Goal: Transaction & Acquisition: Book appointment/travel/reservation

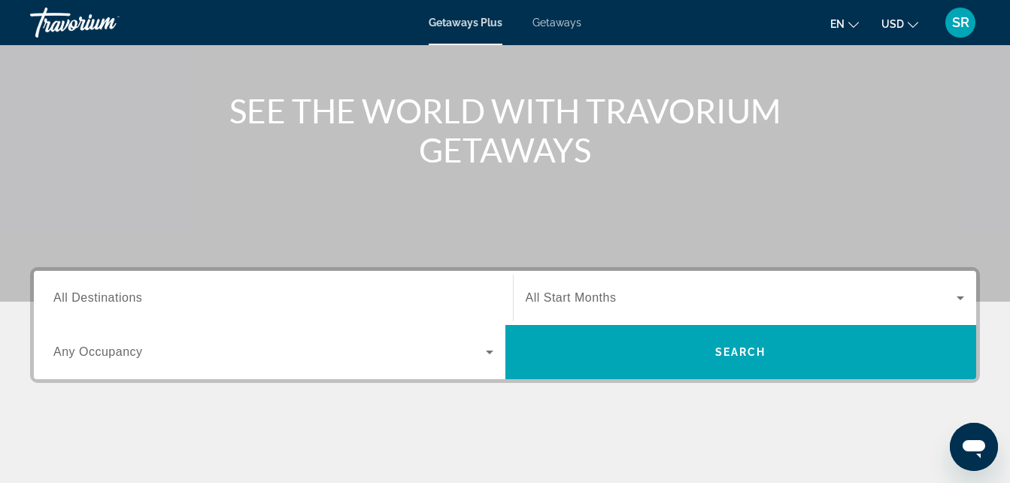
scroll to position [150, 0]
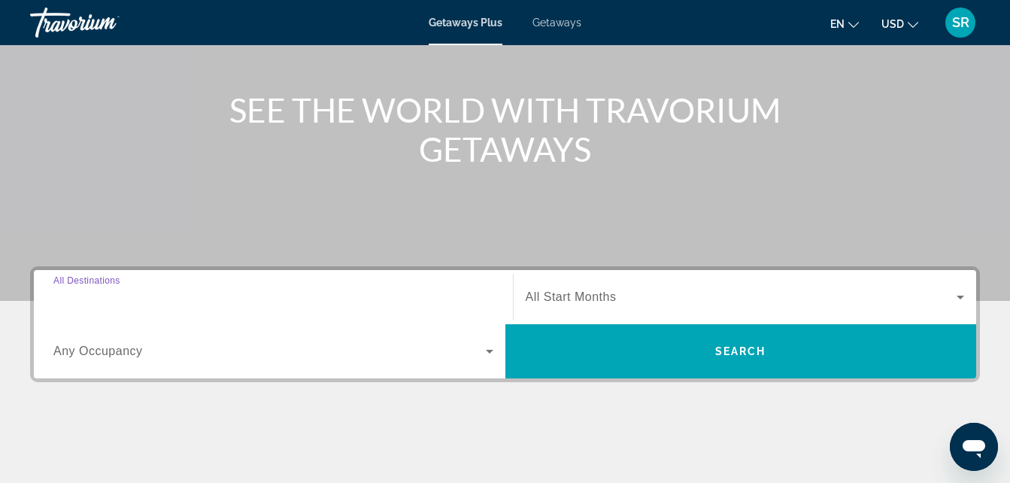
click at [319, 292] on input "Destination All Destinations" at bounding box center [273, 298] width 440 height 18
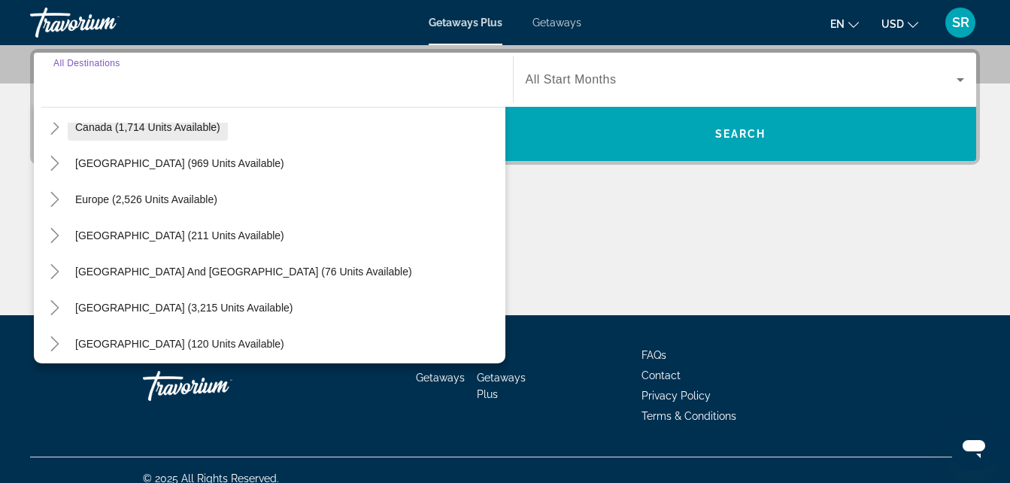
scroll to position [130, 0]
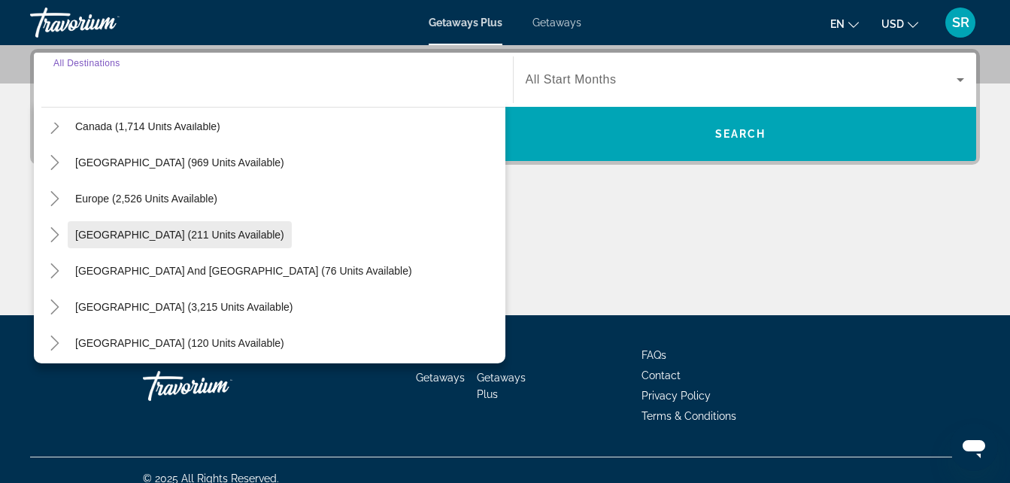
click at [165, 219] on span "Search widget" at bounding box center [180, 235] width 224 height 36
type input "**********"
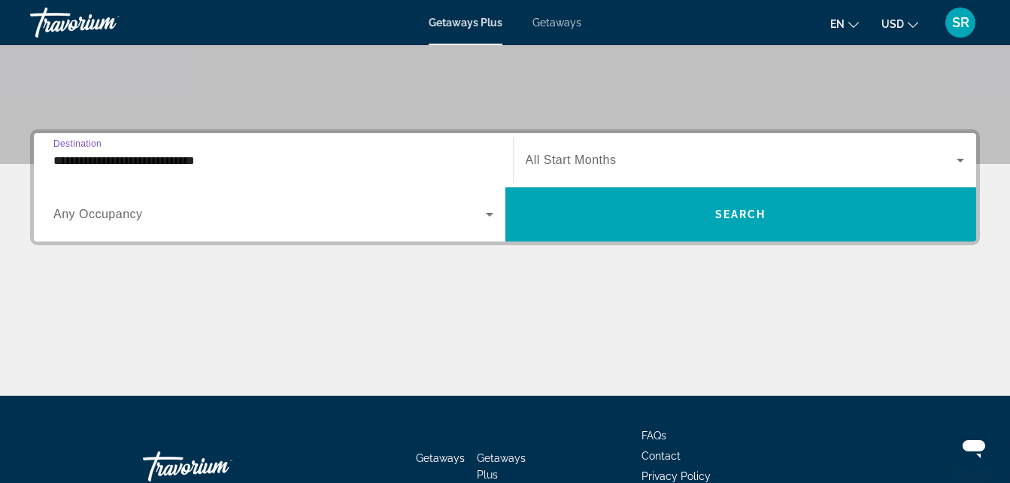
scroll to position [286, 0]
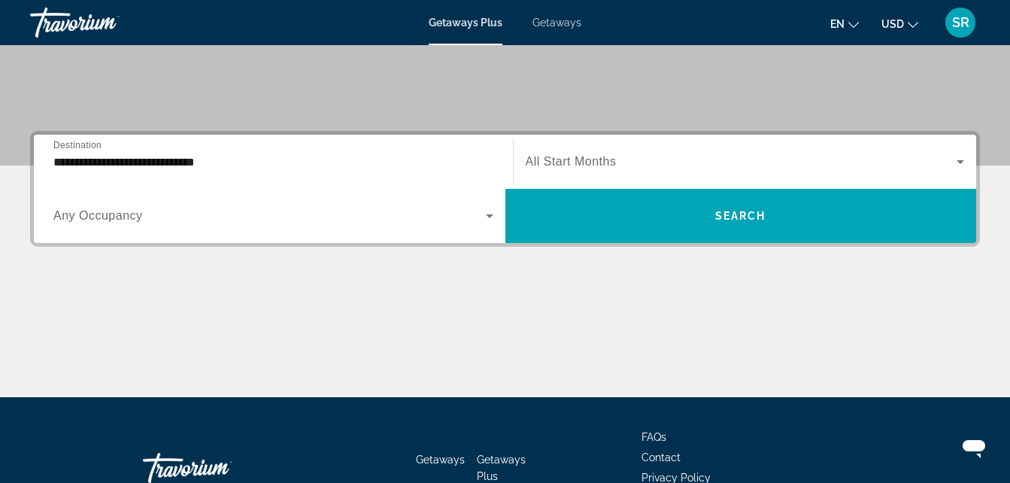
click at [609, 162] on span "All Start Months" at bounding box center [571, 161] width 91 height 13
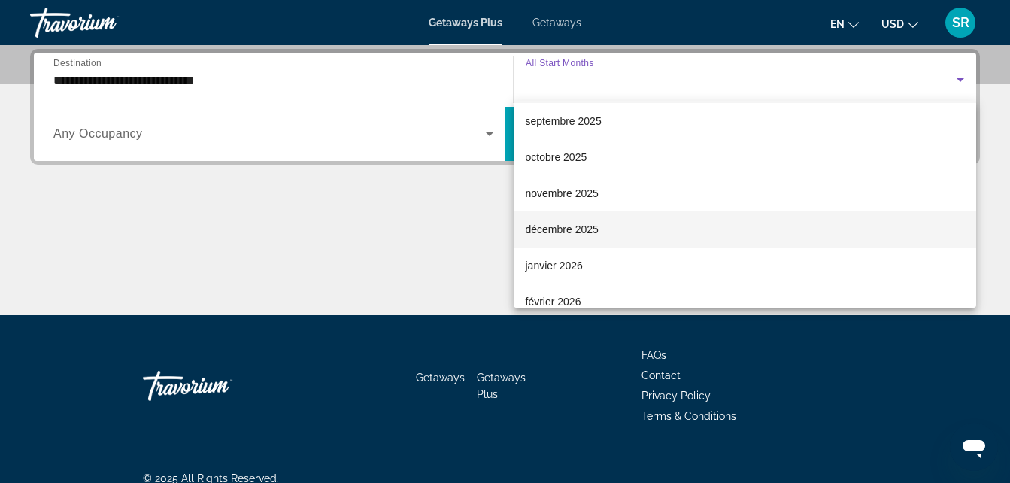
scroll to position [42, 0]
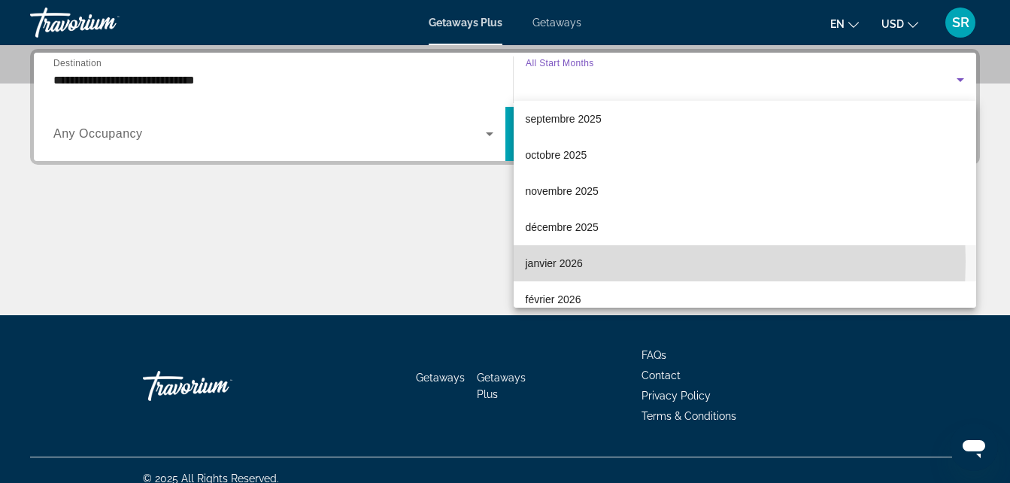
click at [585, 261] on mat-option "janvier 2026" at bounding box center [745, 263] width 463 height 36
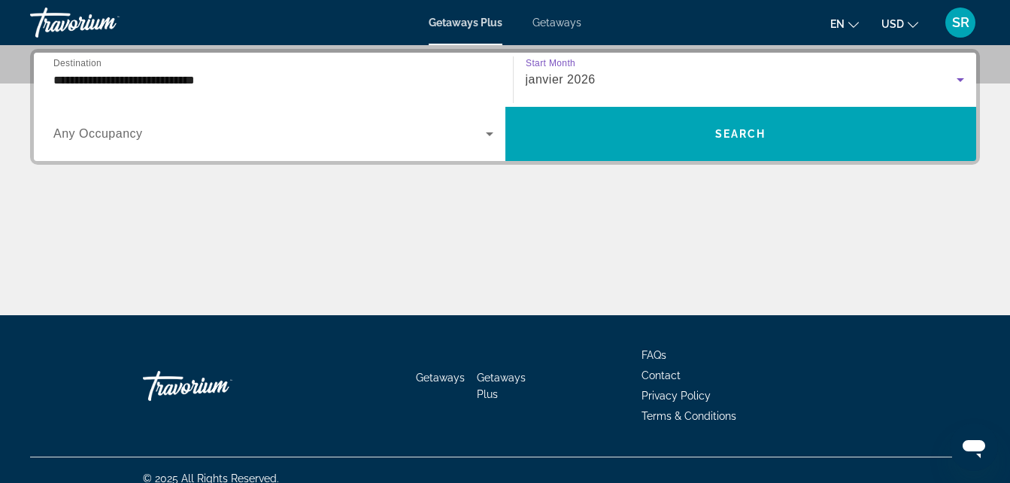
click at [274, 147] on div "Search widget" at bounding box center [273, 134] width 440 height 42
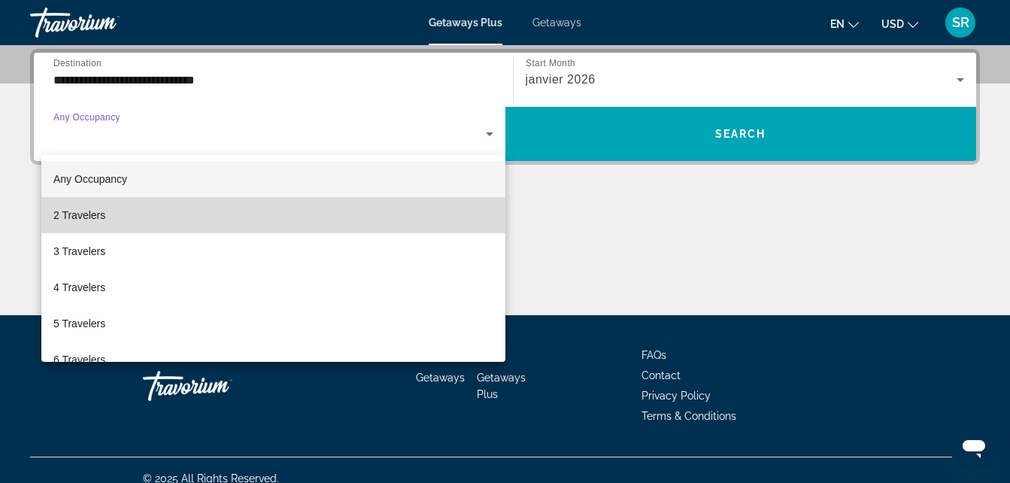
click at [282, 211] on mat-option "2 Travelers" at bounding box center [273, 215] width 464 height 36
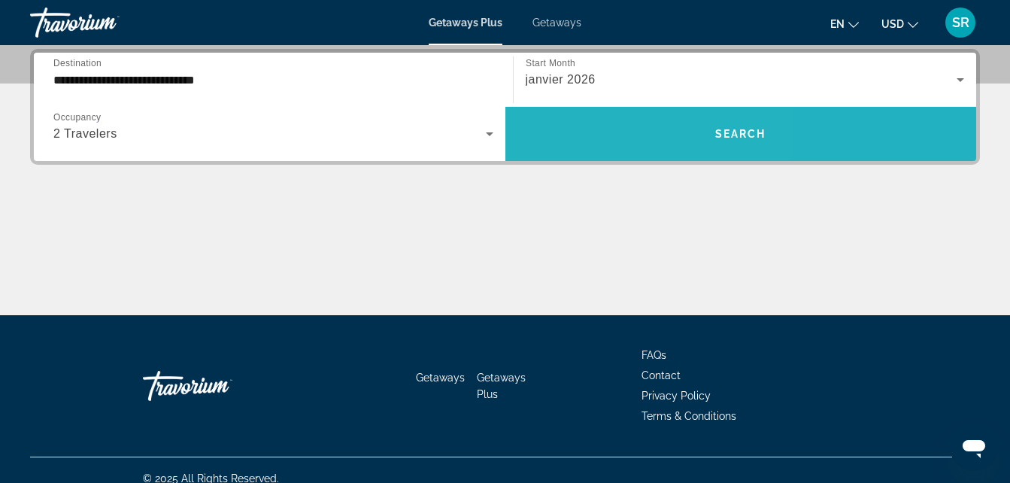
click at [599, 128] on span "Search widget" at bounding box center [742, 134] width 472 height 36
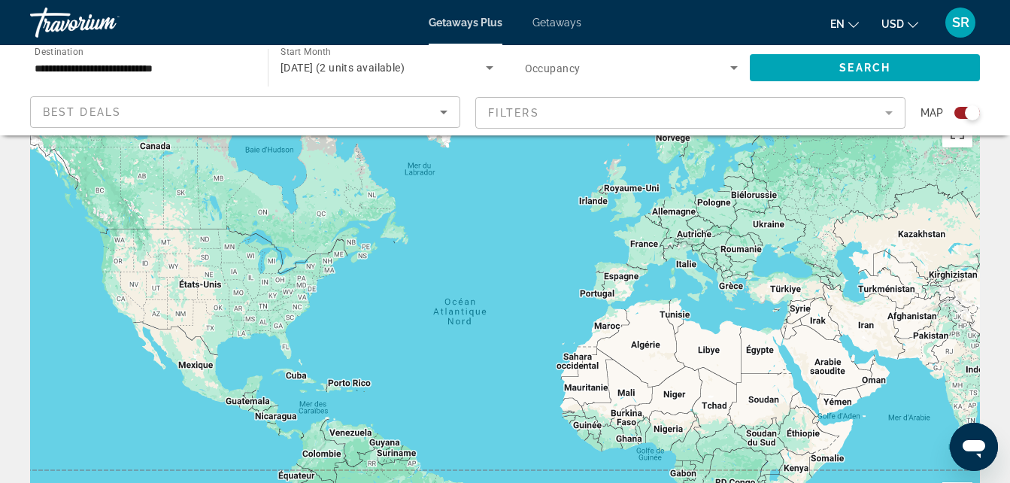
scroll to position [47, 0]
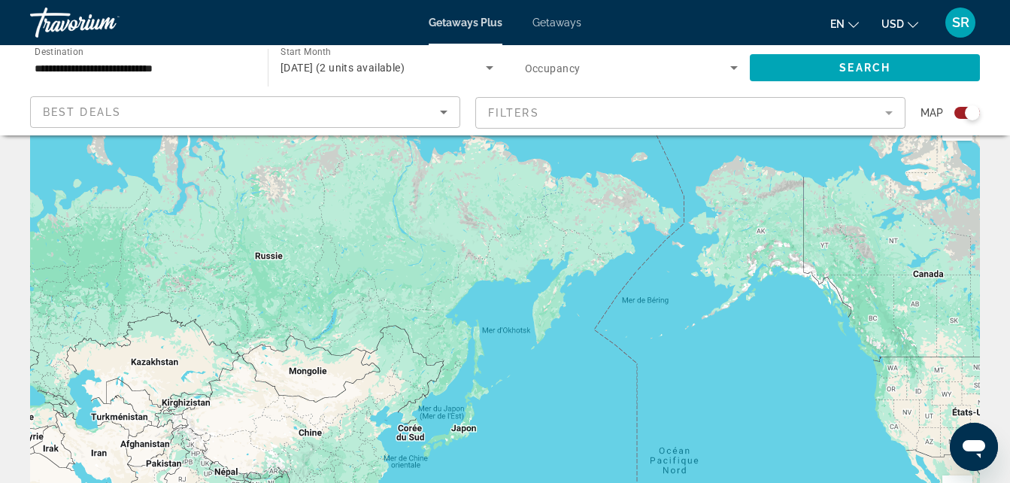
drag, startPoint x: 767, startPoint y: 314, endPoint x: -3, endPoint y: 448, distance: 781.3
click at [0, 436] on html "**********" at bounding box center [505, 194] width 1010 height 483
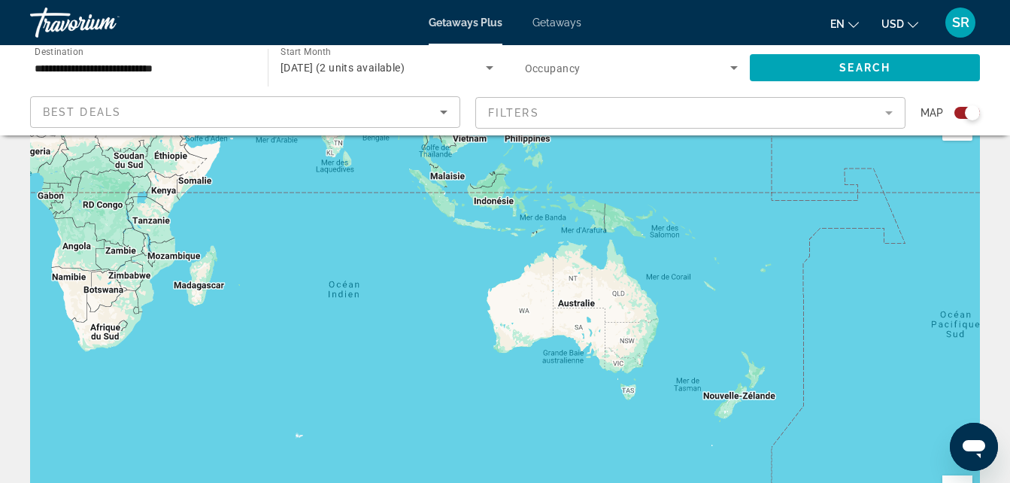
drag, startPoint x: 305, startPoint y: 437, endPoint x: 440, endPoint y: 29, distance: 429.4
click at [440, 29] on div "**********" at bounding box center [505, 194] width 1010 height 483
click at [645, 340] on icon "Main content" at bounding box center [645, 339] width 14 height 20
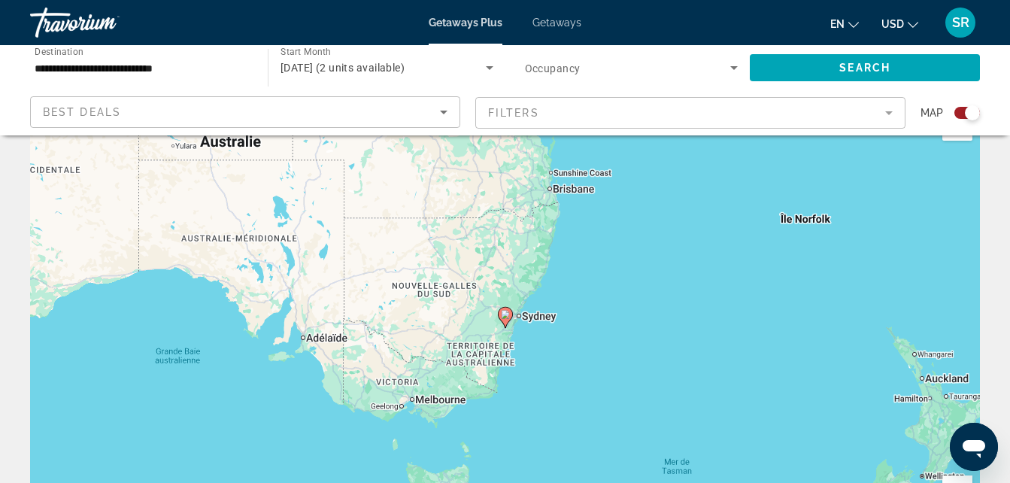
click at [506, 325] on icon "Main content" at bounding box center [505, 318] width 14 height 20
type input "**********"
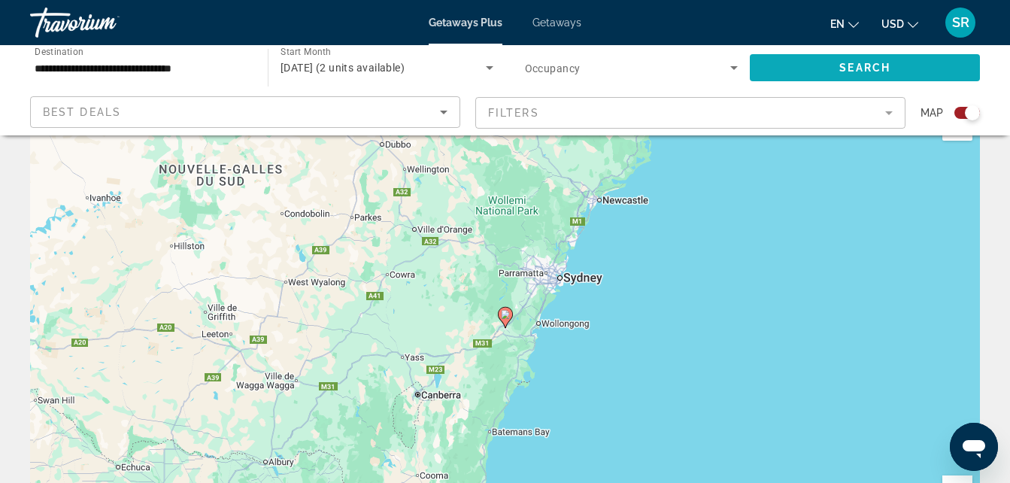
click at [867, 62] on span "Search" at bounding box center [865, 68] width 51 height 12
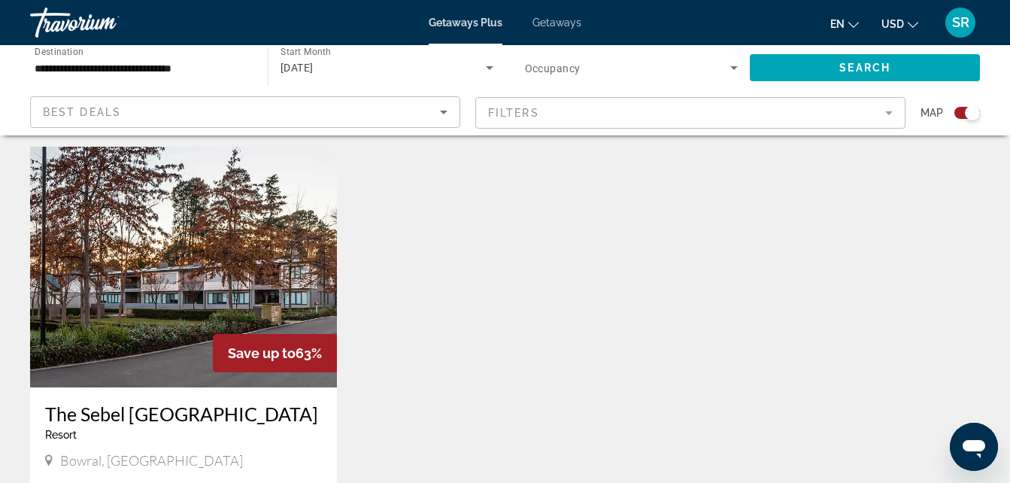
scroll to position [509, 0]
click at [144, 269] on img "Main content" at bounding box center [183, 266] width 307 height 241
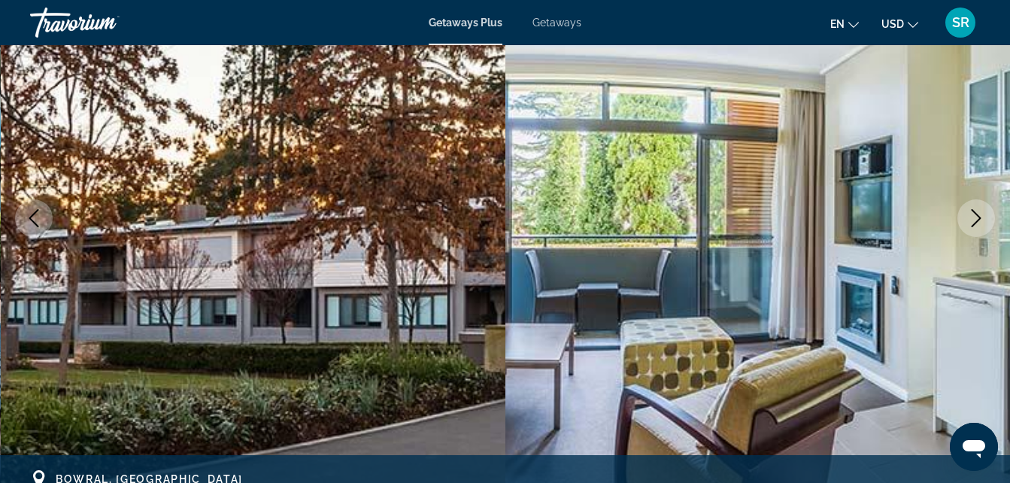
scroll to position [184, 0]
click at [967, 223] on icon "Next image" at bounding box center [976, 219] width 18 height 18
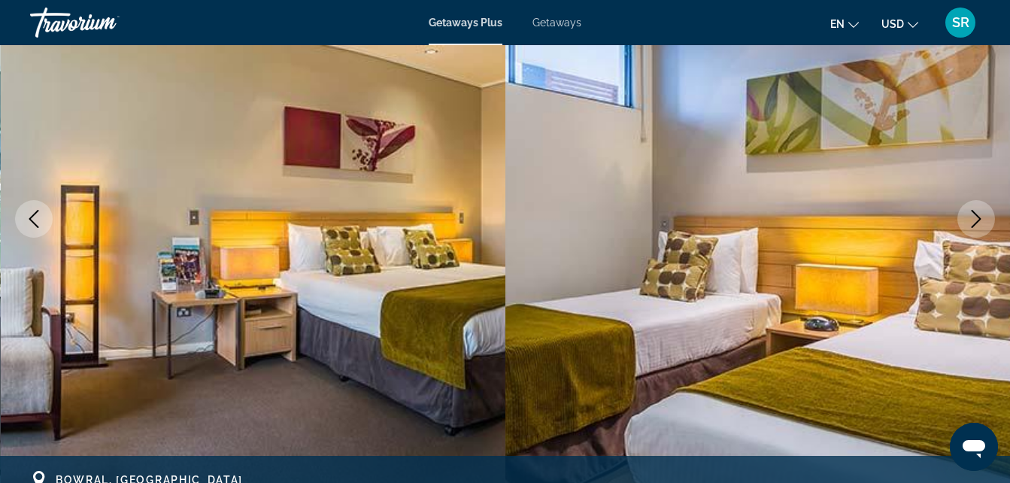
click at [967, 223] on icon "Next image" at bounding box center [976, 219] width 18 height 18
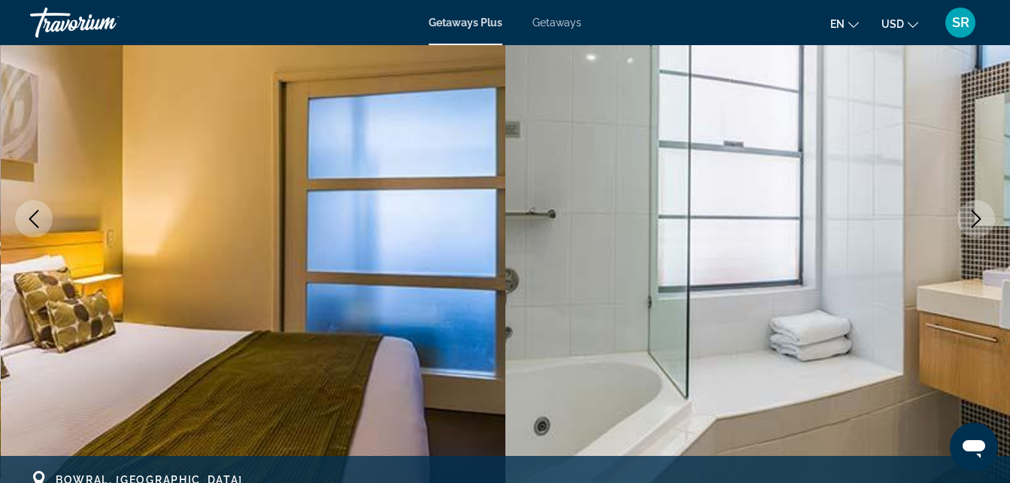
click at [967, 223] on icon "Next image" at bounding box center [976, 219] width 18 height 18
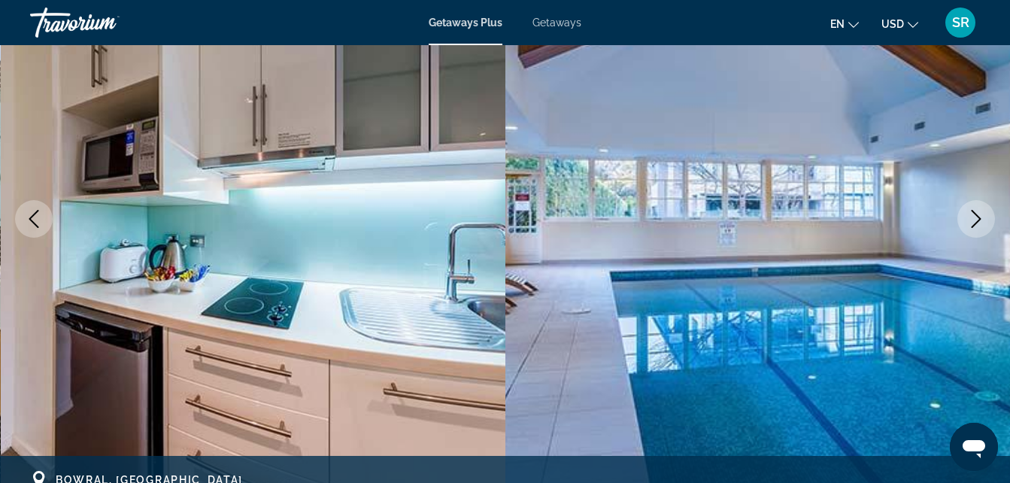
click at [967, 223] on icon "Next image" at bounding box center [976, 219] width 18 height 18
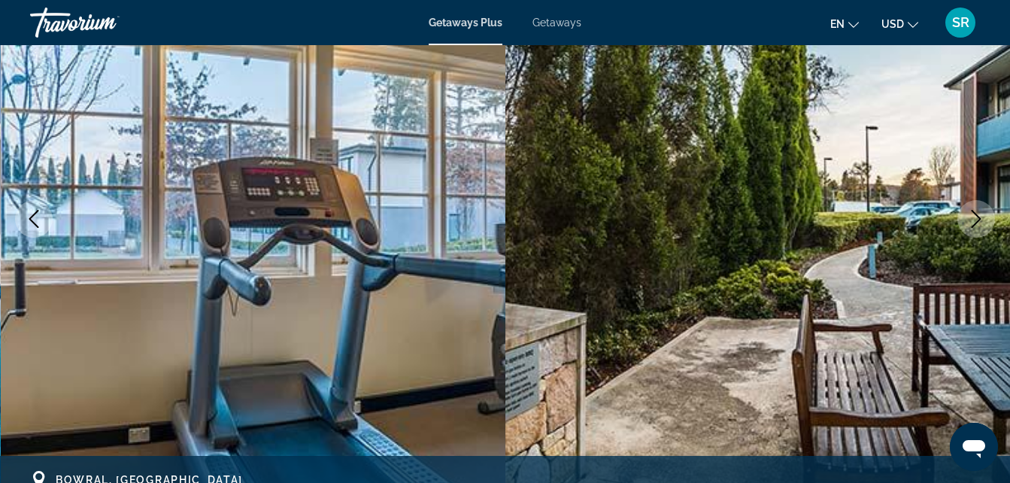
click at [967, 223] on icon "Next image" at bounding box center [976, 219] width 18 height 18
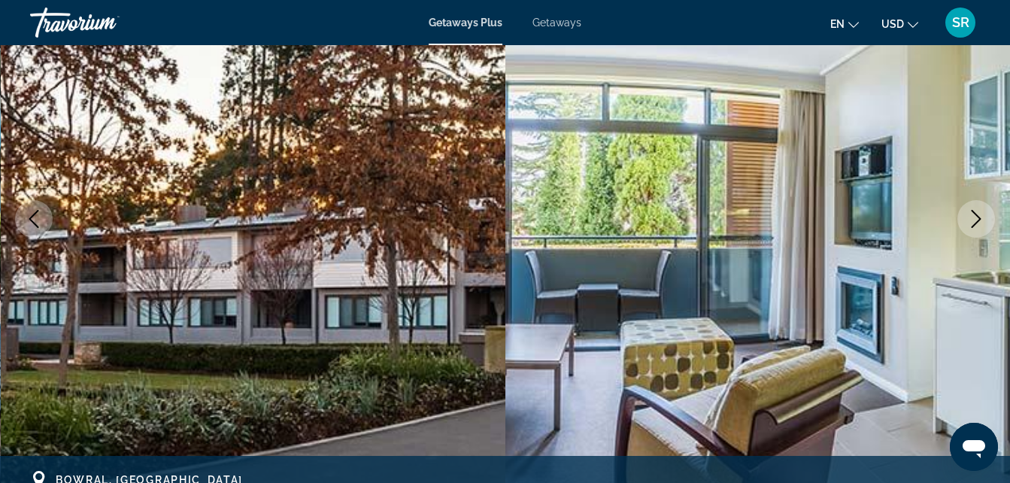
click at [967, 223] on icon "Next image" at bounding box center [976, 219] width 18 height 18
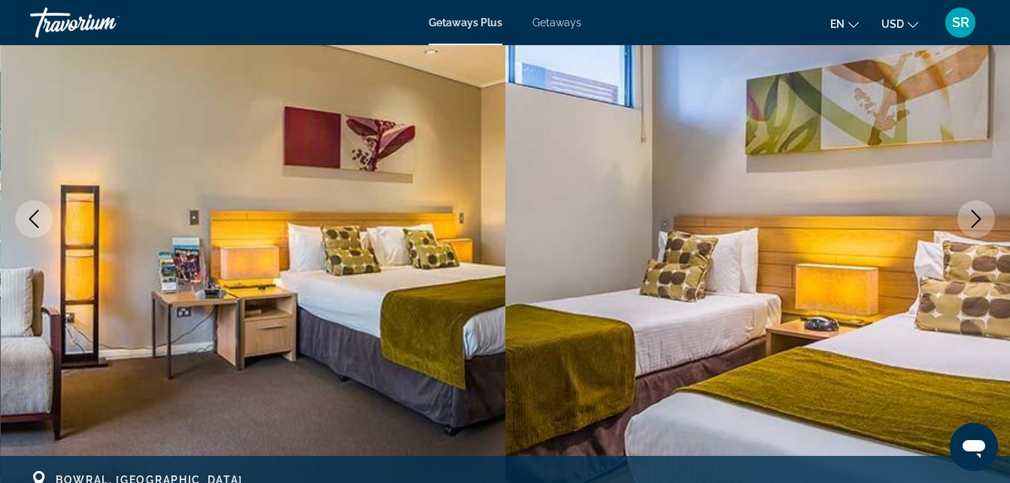
click at [967, 223] on icon "Next image" at bounding box center [976, 219] width 18 height 18
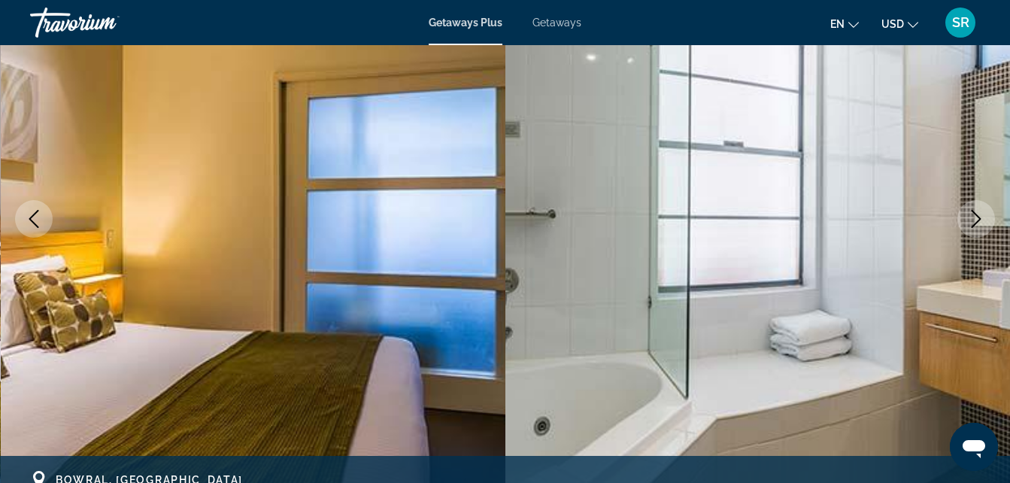
click at [561, 25] on span "Getaways" at bounding box center [557, 23] width 49 height 12
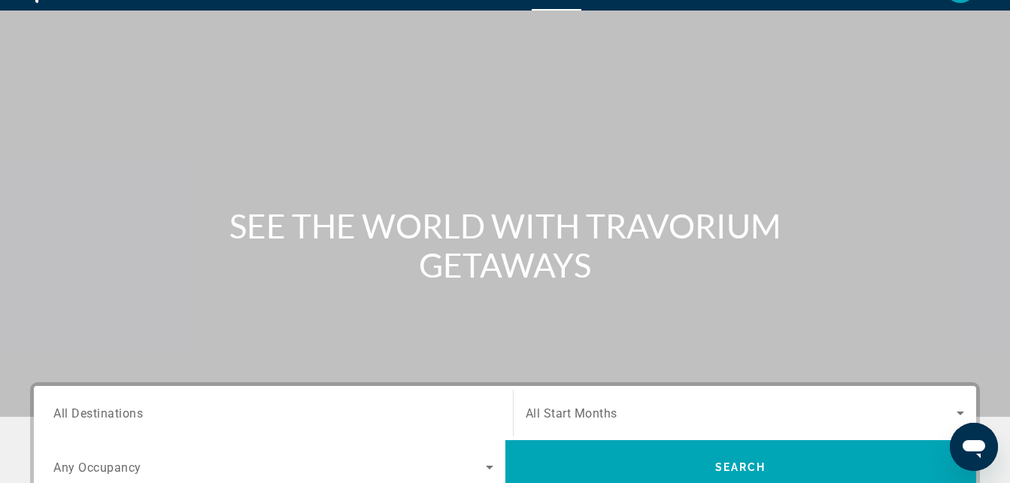
scroll to position [35, 0]
click at [226, 415] on input "Destination All Destinations" at bounding box center [273, 413] width 440 height 18
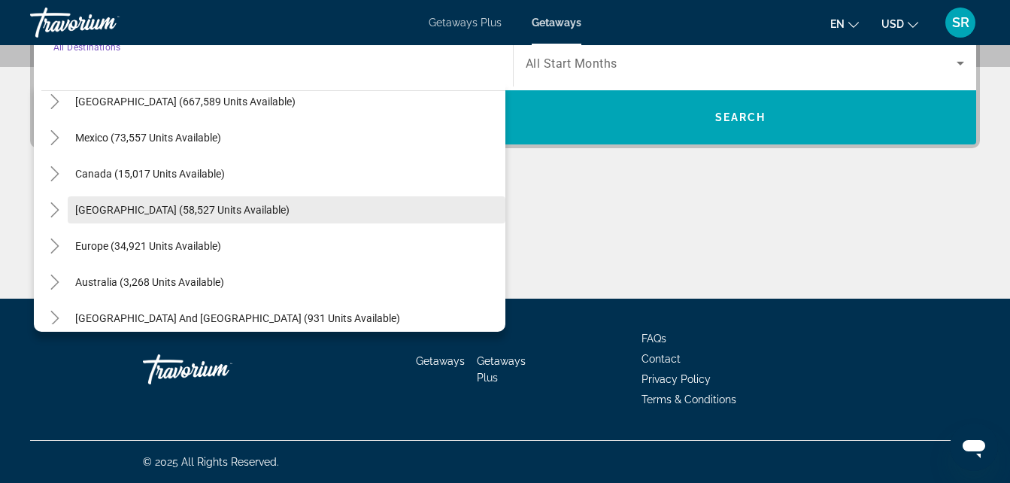
scroll to position [53, 0]
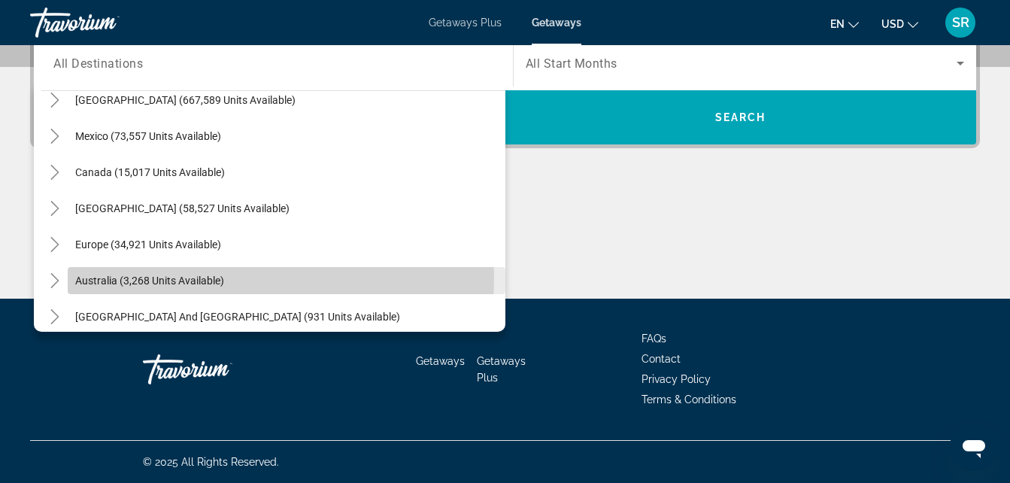
click at [205, 277] on span "Australia (3,268 units available)" at bounding box center [149, 281] width 149 height 12
type input "**********"
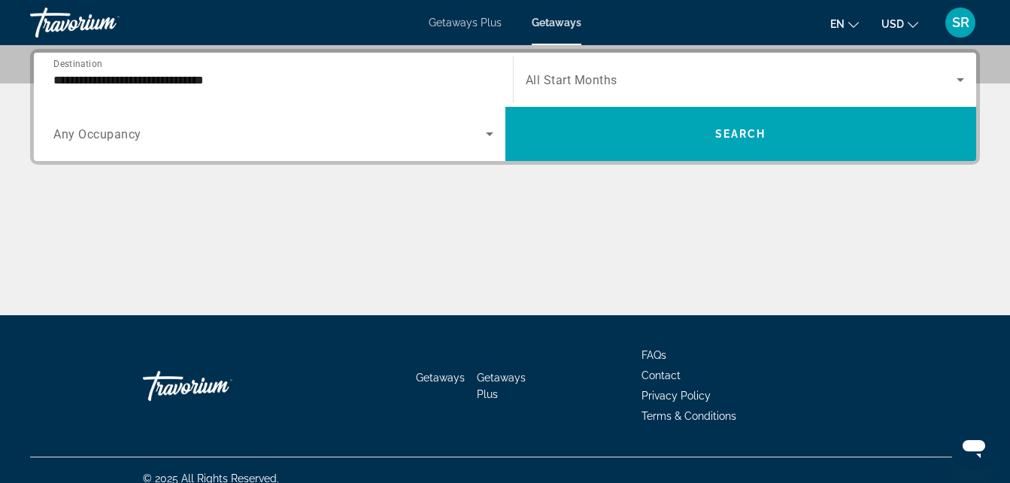
click at [608, 63] on div "Search widget" at bounding box center [745, 80] width 439 height 42
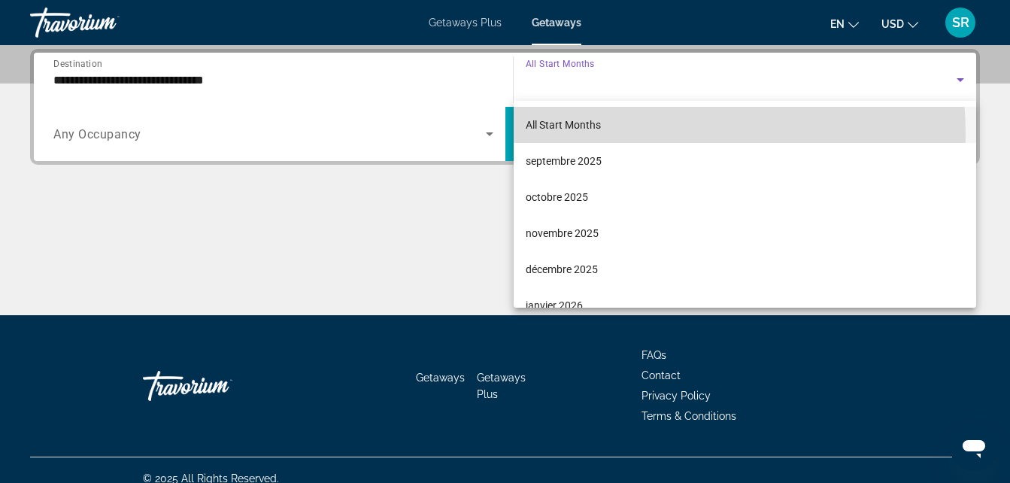
click at [609, 134] on mat-option "All Start Months" at bounding box center [745, 125] width 463 height 36
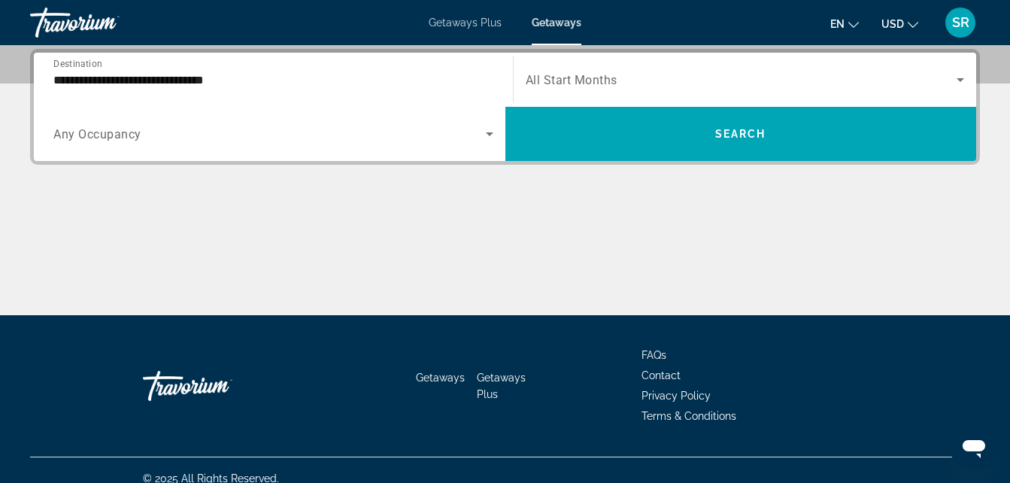
click at [223, 153] on div "Search widget" at bounding box center [273, 134] width 440 height 42
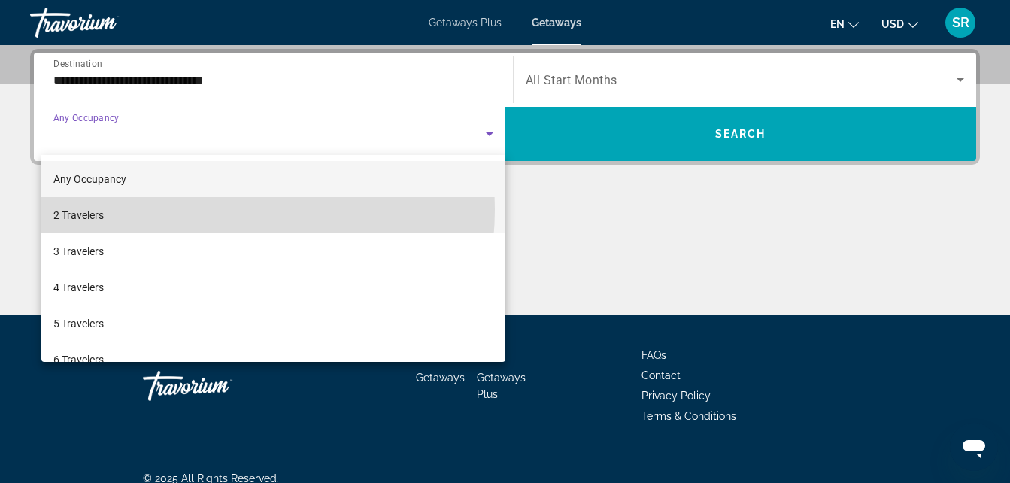
click at [187, 209] on mat-option "2 Travelers" at bounding box center [273, 215] width 464 height 36
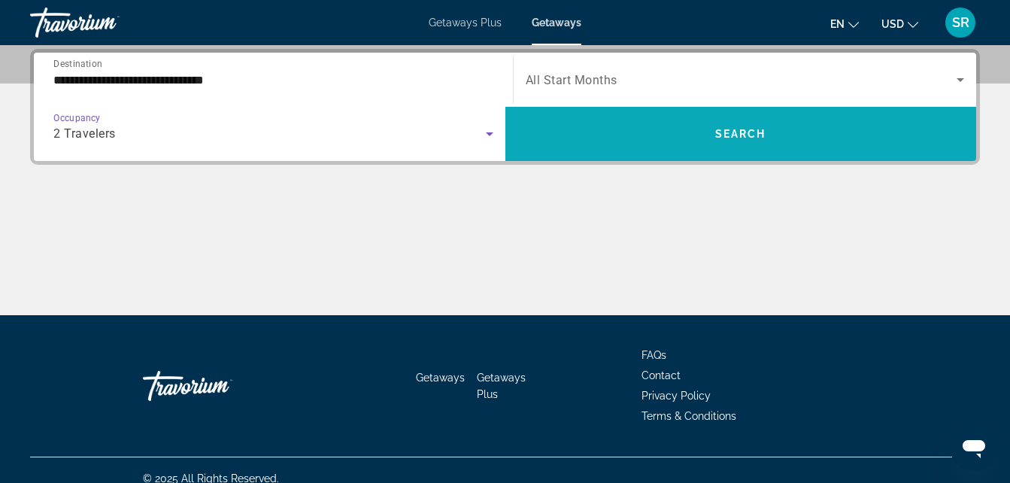
click at [596, 109] on span "Search widget" at bounding box center [742, 134] width 472 height 54
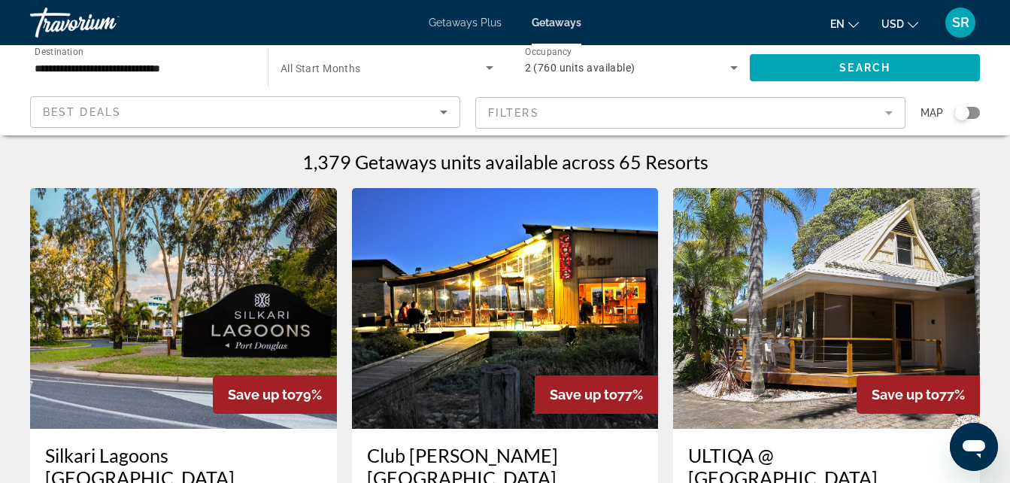
scroll to position [7, 0]
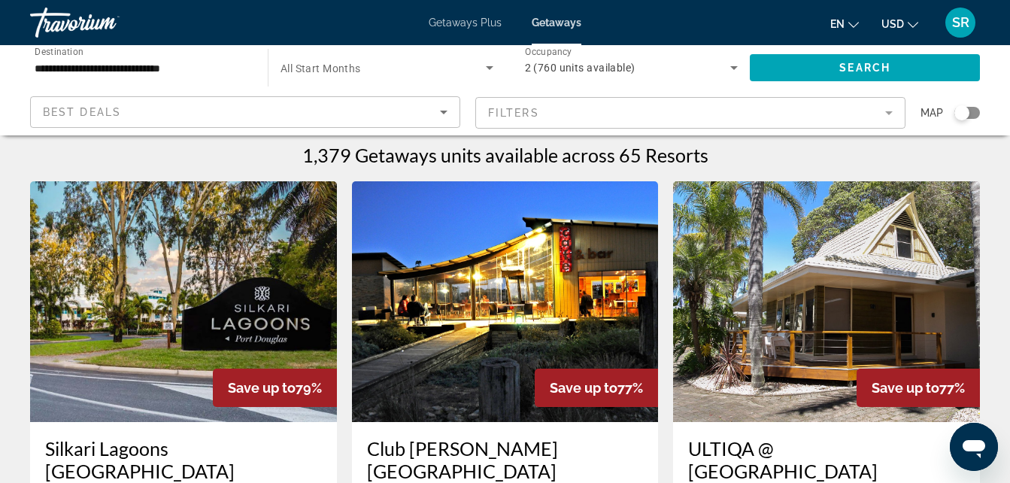
click at [194, 272] on img "Main content" at bounding box center [183, 301] width 307 height 241
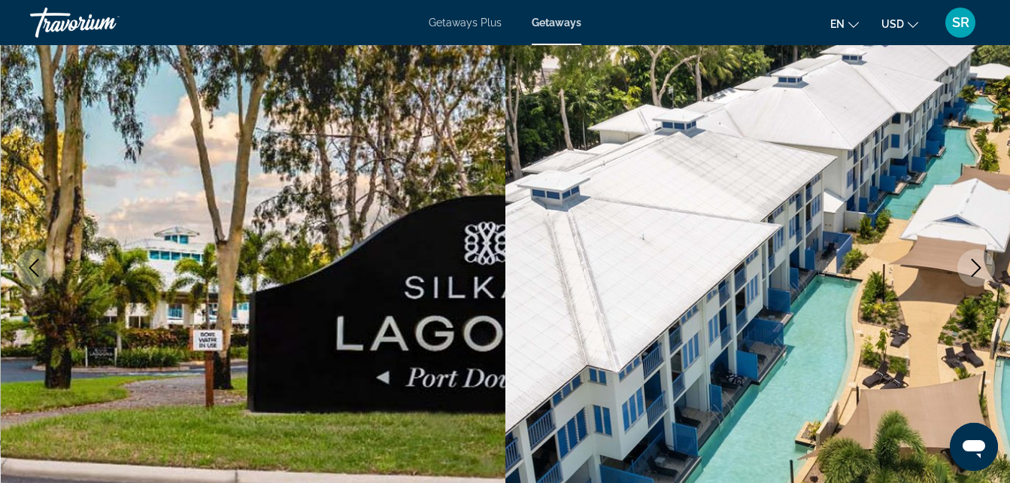
scroll to position [135, 0]
click at [976, 263] on icon "Next image" at bounding box center [977, 267] width 10 height 18
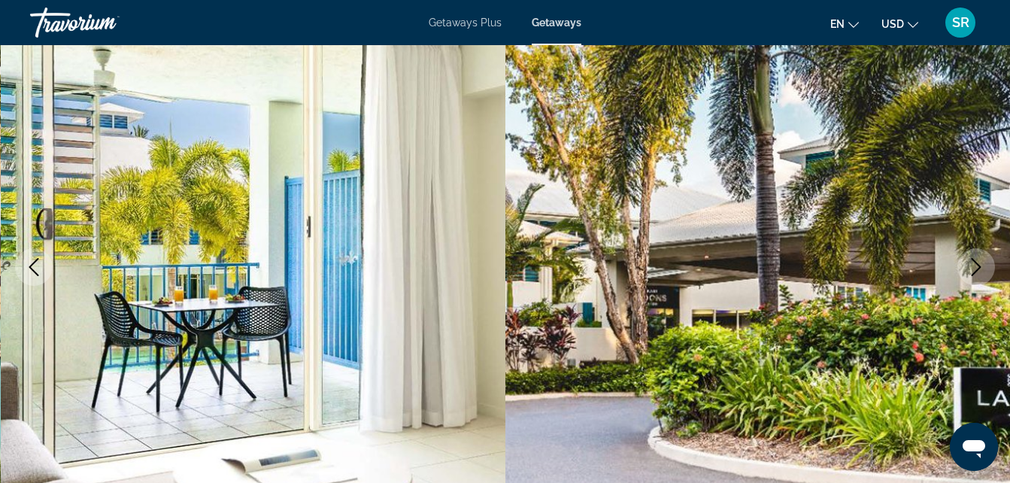
click at [976, 263] on icon "Next image" at bounding box center [977, 267] width 10 height 18
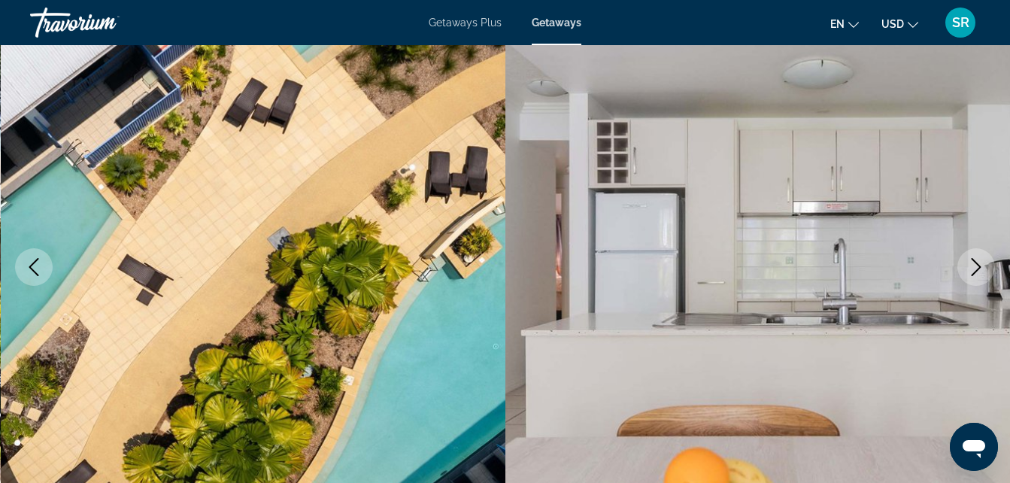
click at [976, 263] on icon "Next image" at bounding box center [977, 267] width 10 height 18
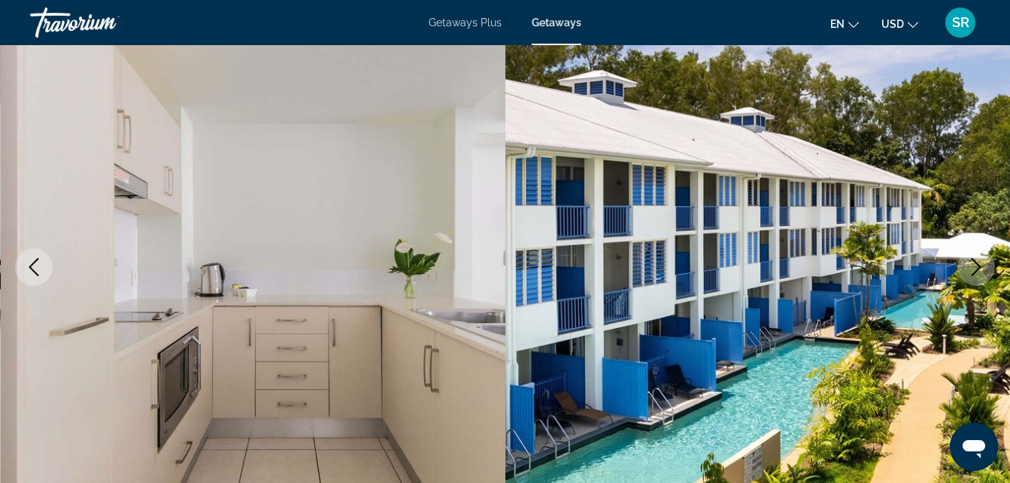
click at [976, 263] on icon "Next image" at bounding box center [977, 267] width 10 height 18
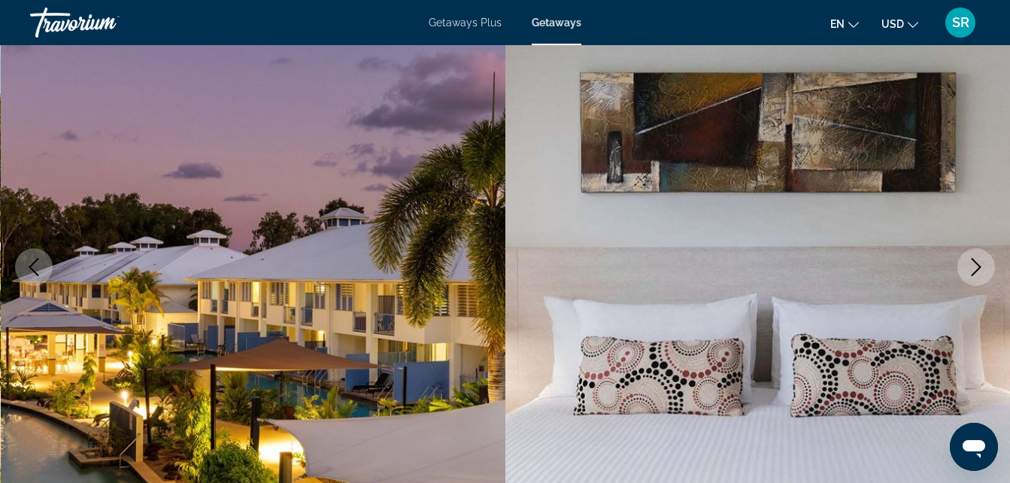
click at [976, 263] on icon "Next image" at bounding box center [977, 267] width 10 height 18
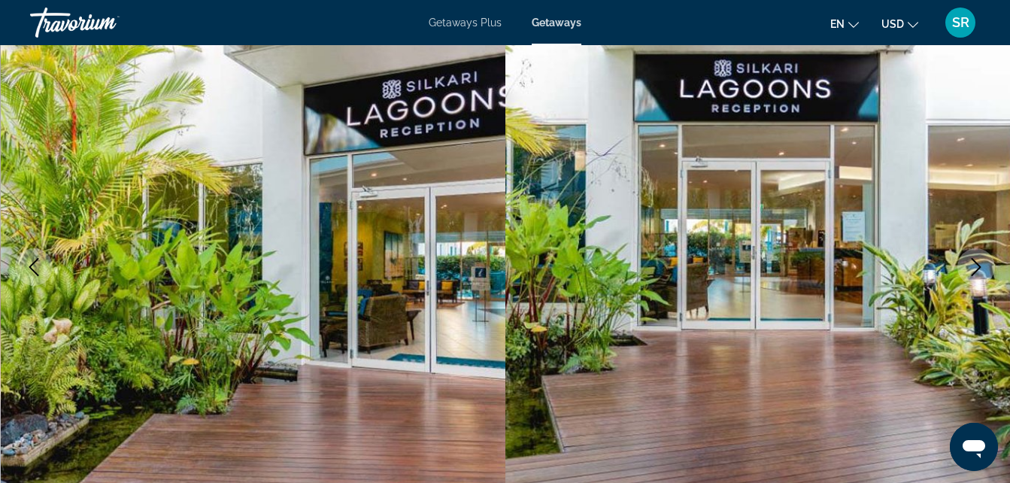
click at [976, 263] on icon "Next image" at bounding box center [977, 267] width 10 height 18
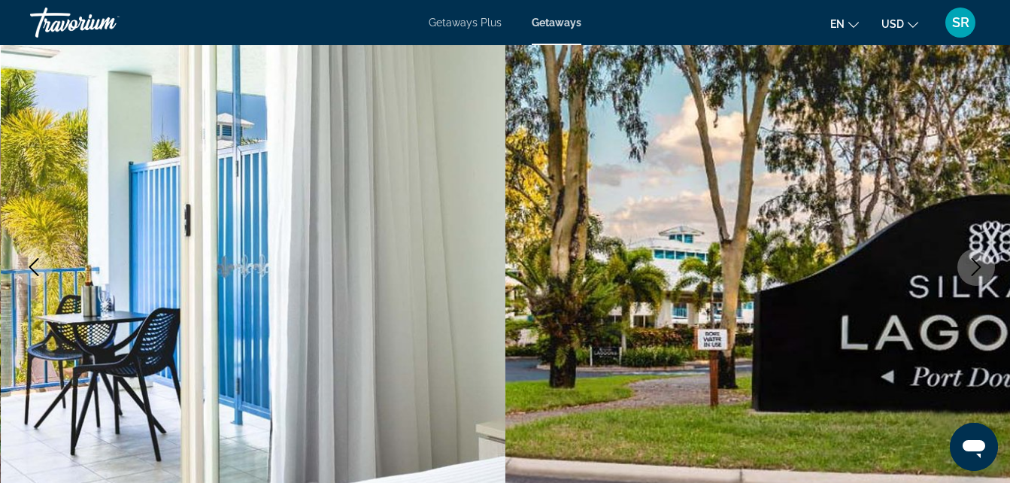
click at [976, 263] on icon "Next image" at bounding box center [977, 267] width 10 height 18
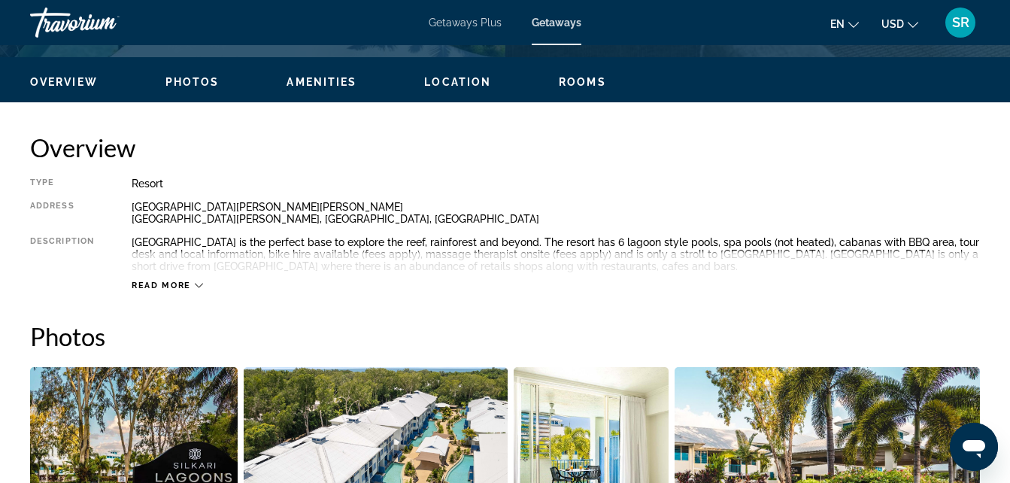
scroll to position [713, 0]
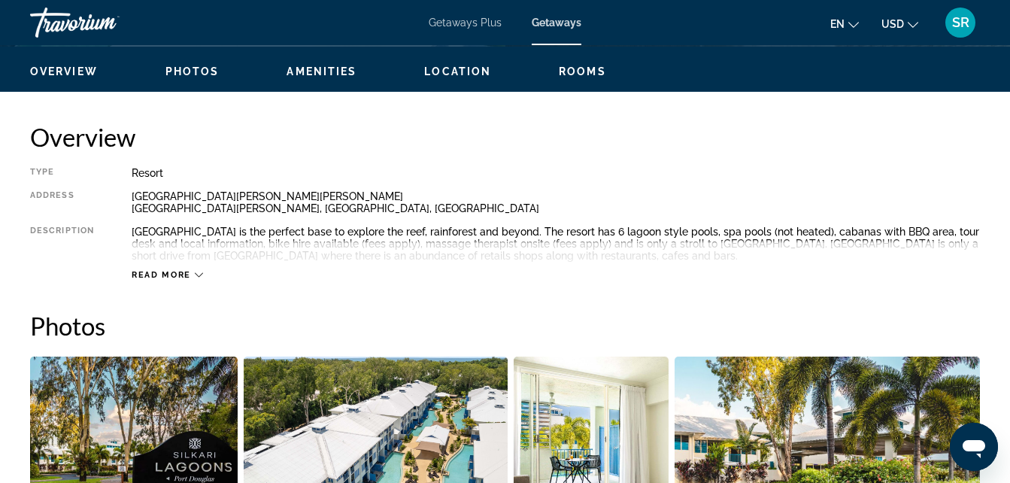
click at [190, 276] on span "Read more" at bounding box center [161, 275] width 59 height 10
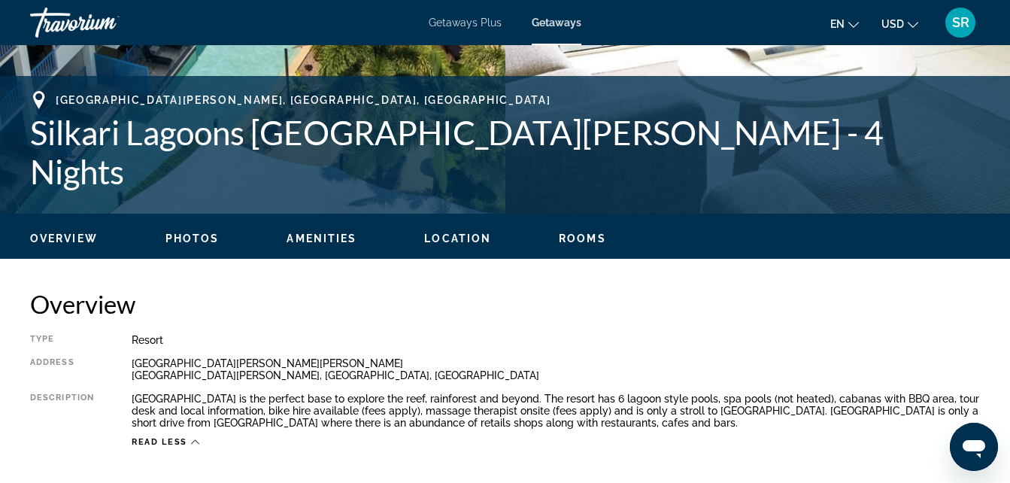
scroll to position [542, 0]
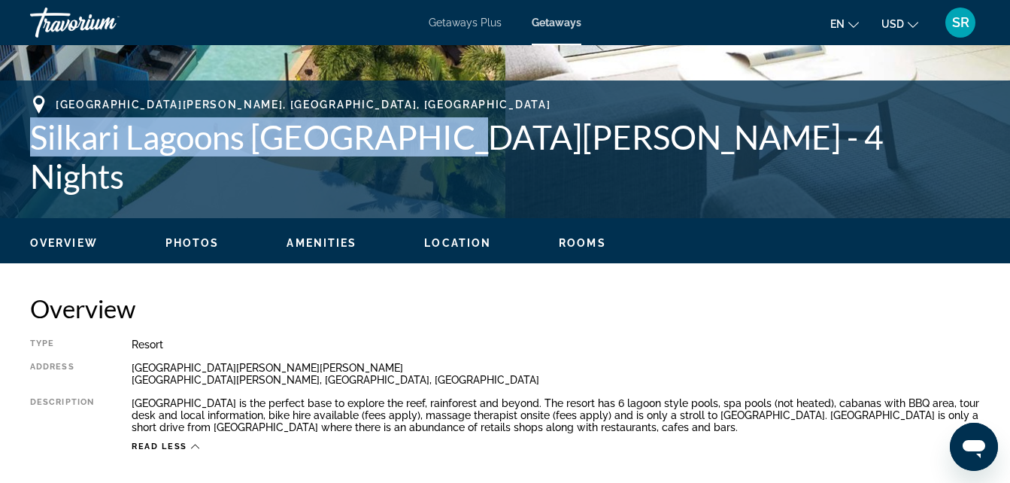
drag, startPoint x: 438, startPoint y: 164, endPoint x: 31, endPoint y: 159, distance: 407.0
click at [31, 159] on h1 "Silkari Lagoons [GEOGRAPHIC_DATA][PERSON_NAME] - 4 Nights" at bounding box center [505, 156] width 950 height 78
copy h1 "Silkari Lagoons [GEOGRAPHIC_DATA][PERSON_NAME]"
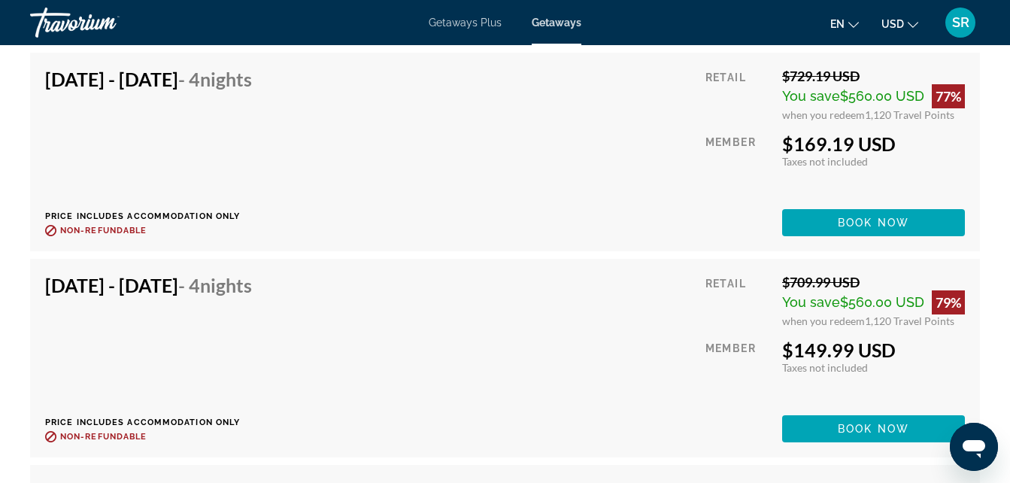
scroll to position [3787, 0]
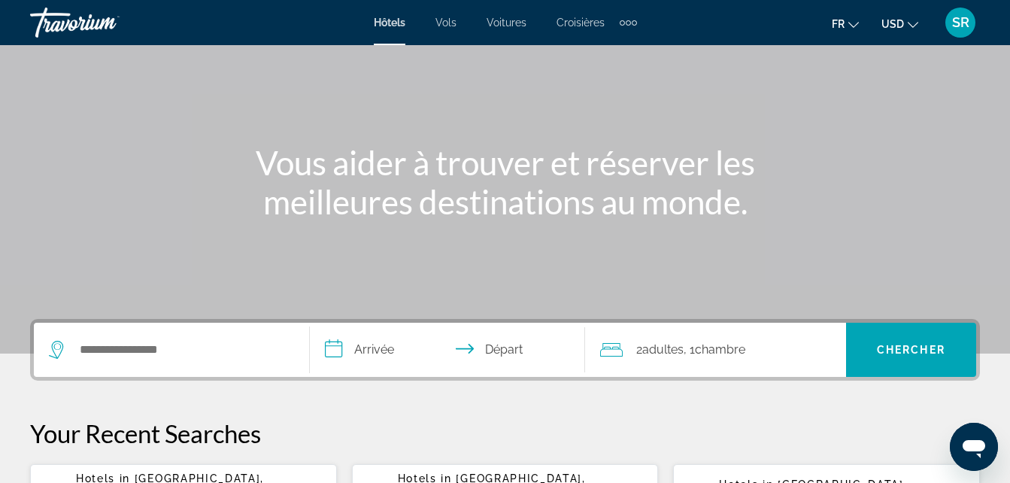
scroll to position [169, 0]
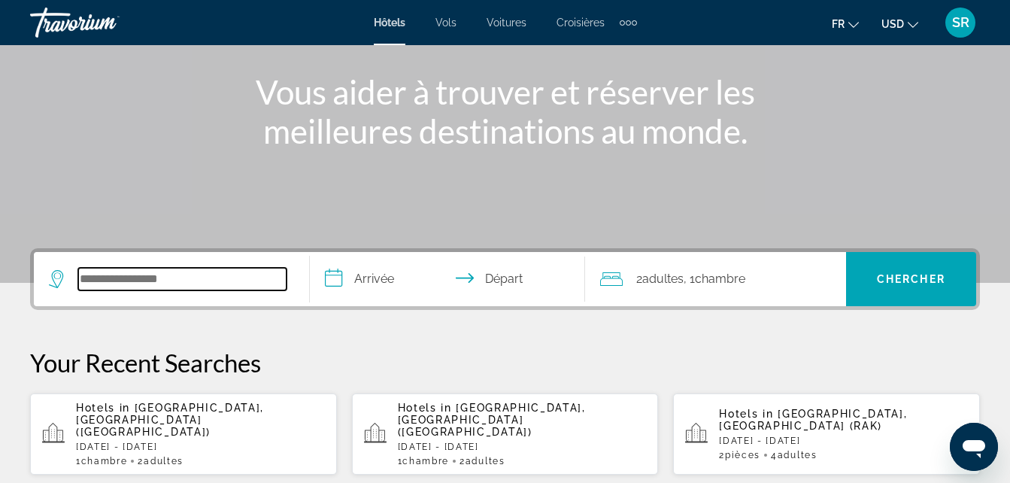
click at [222, 281] on input "Search widget" at bounding box center [182, 279] width 208 height 23
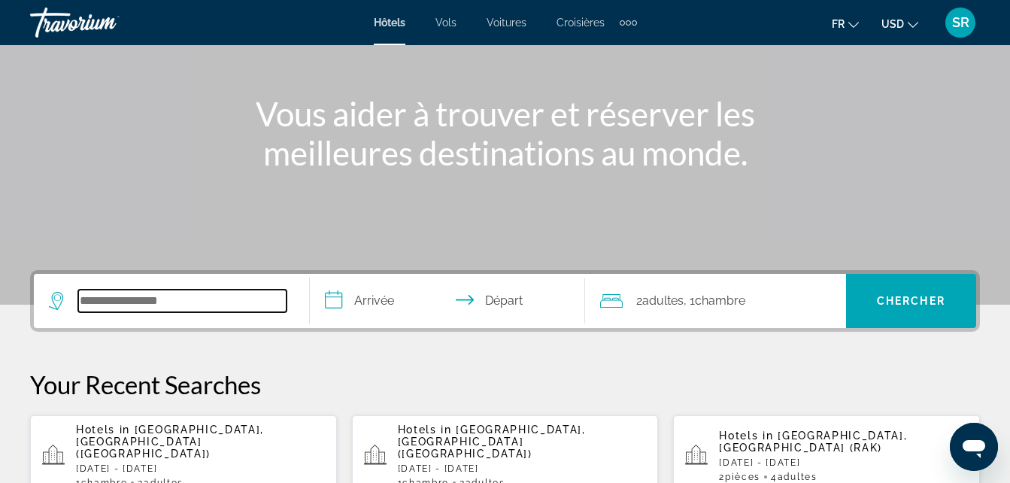
scroll to position [145, 0]
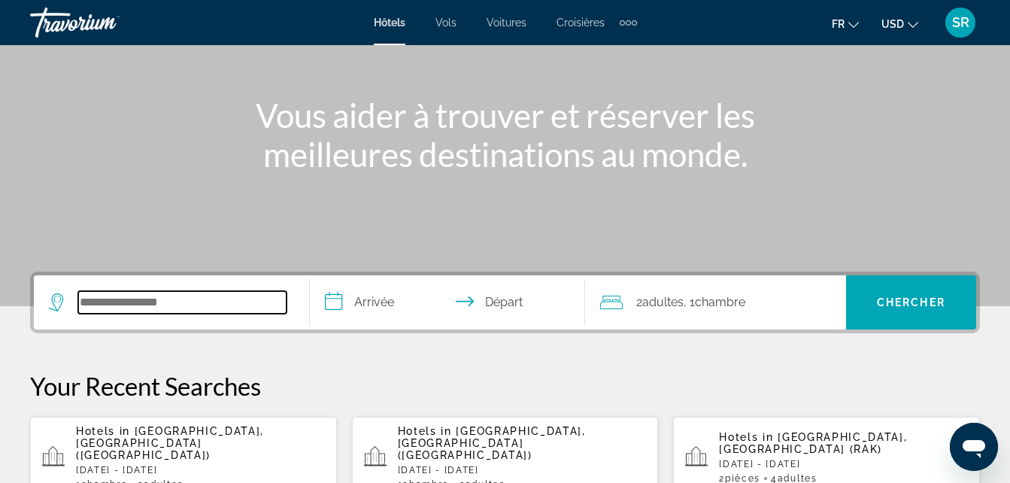
type input "*"
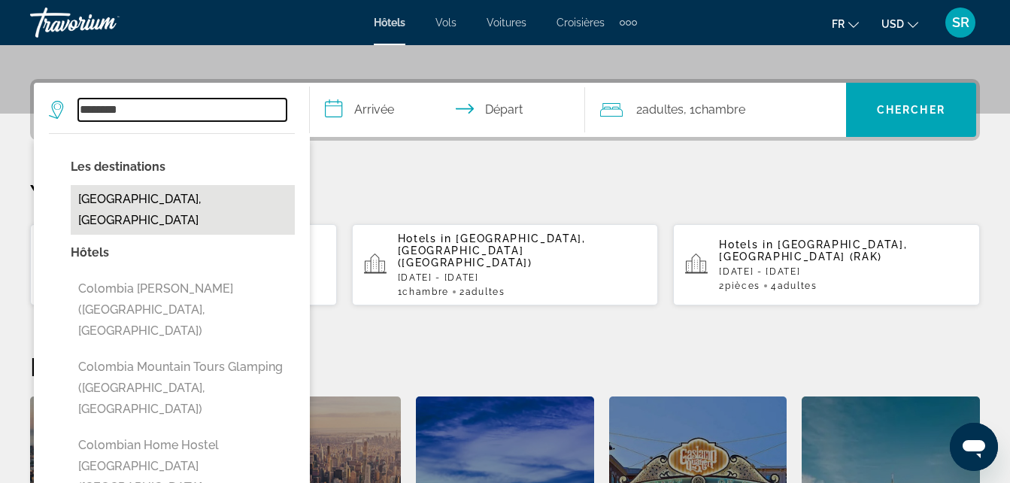
scroll to position [341, 0]
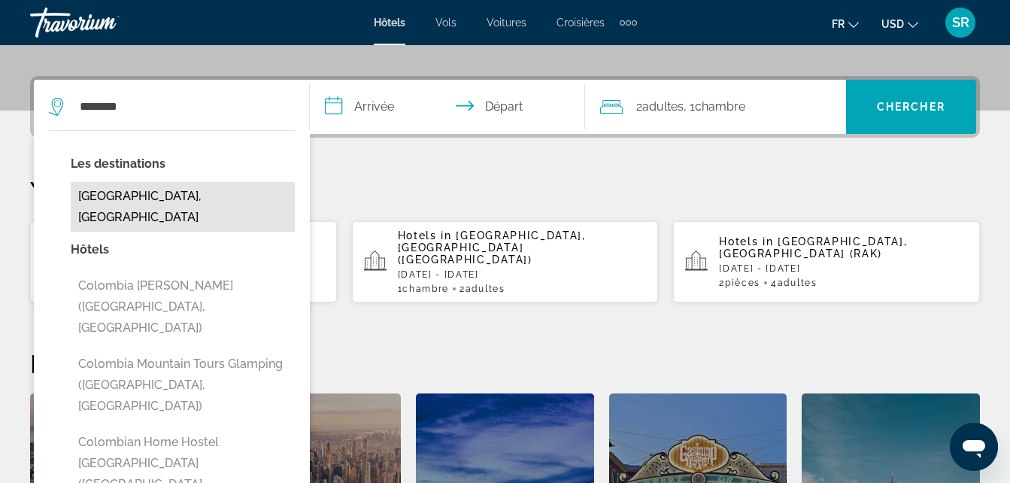
click at [179, 201] on button "Colombia, Peru" at bounding box center [183, 207] width 224 height 50
type input "**********"
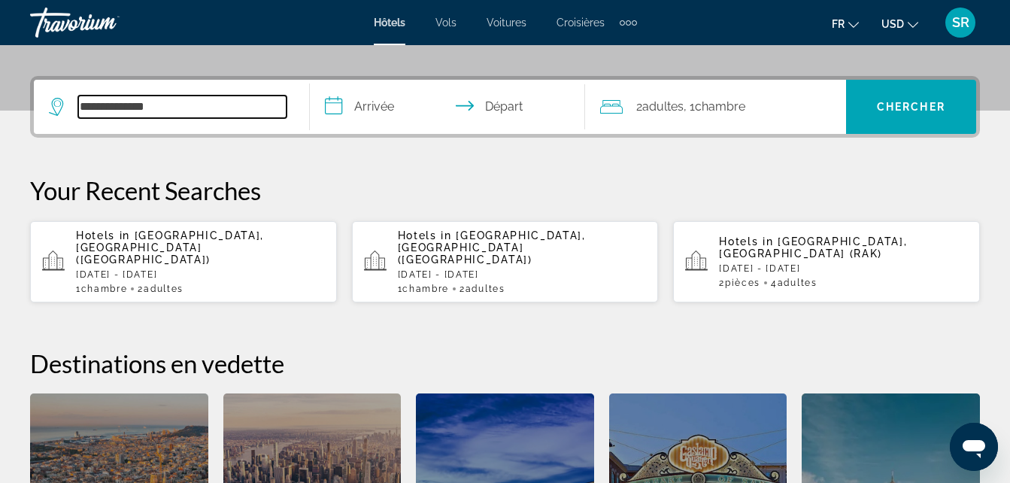
scroll to position [368, 0]
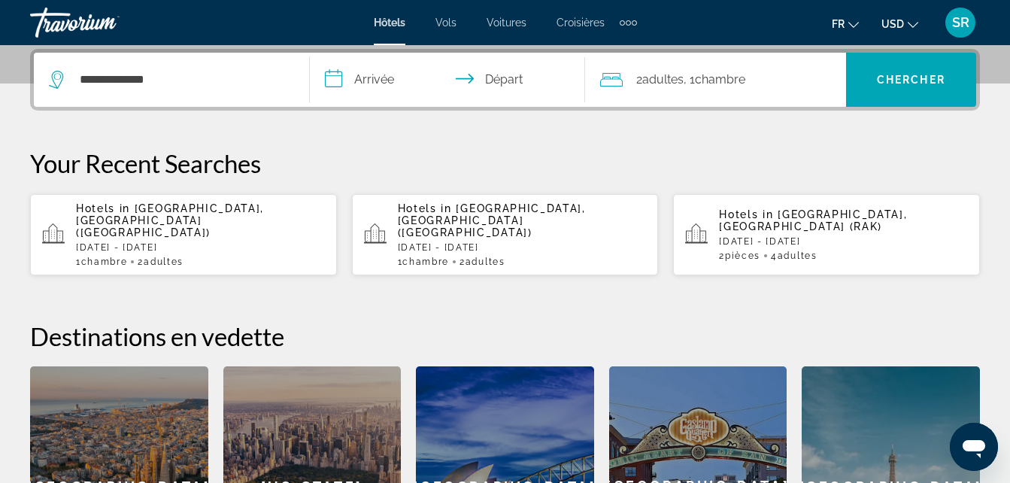
click at [370, 82] on input "**********" at bounding box center [451, 82] width 282 height 59
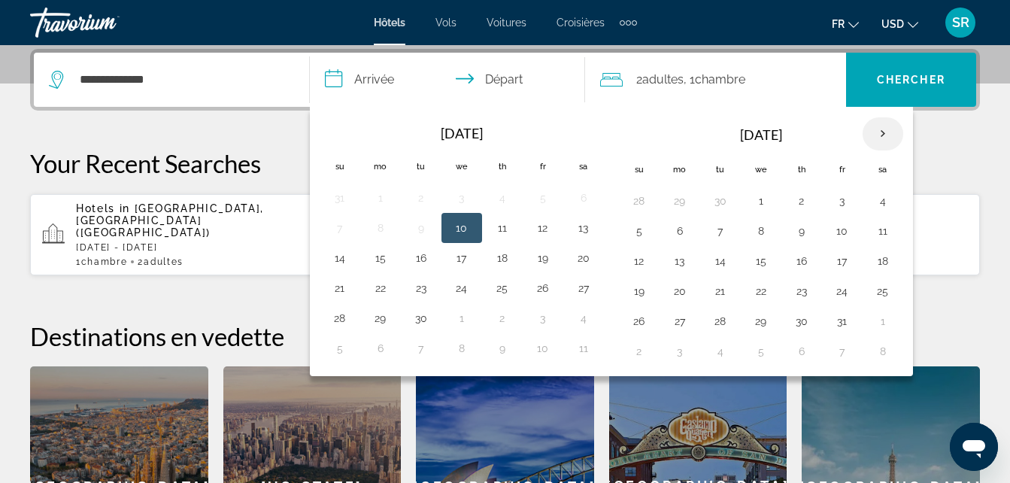
click at [878, 138] on th "Next month" at bounding box center [883, 133] width 41 height 33
click at [876, 140] on th "Next month" at bounding box center [883, 133] width 41 height 33
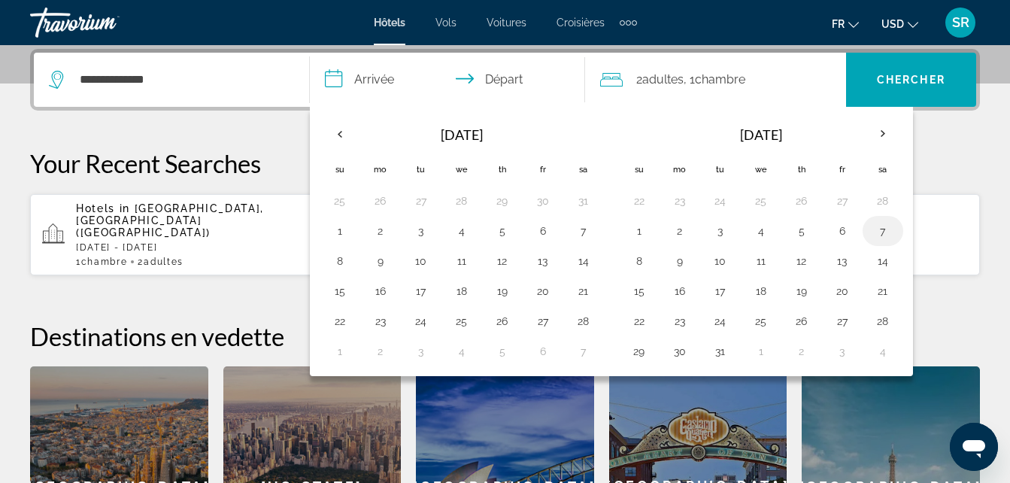
click at [882, 236] on button "7" at bounding box center [883, 230] width 24 height 21
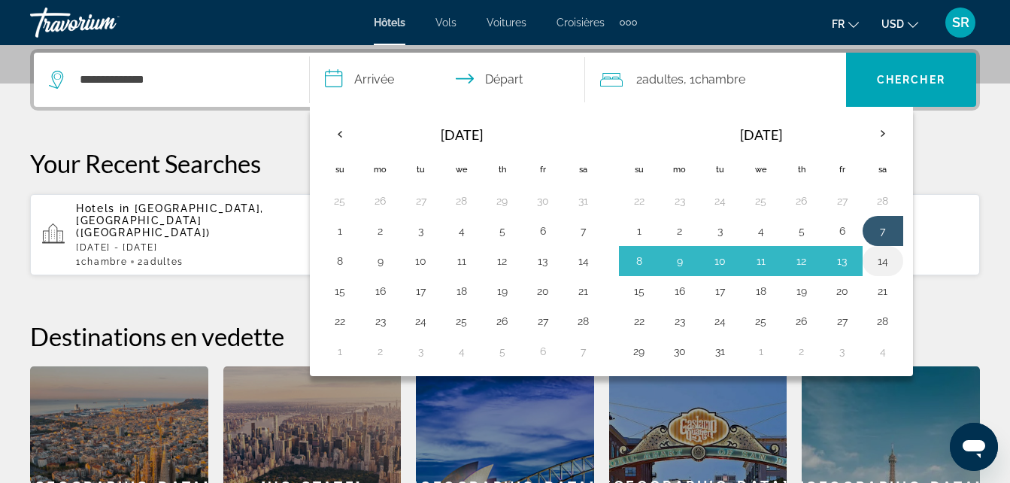
click at [882, 250] on td "14" at bounding box center [883, 261] width 41 height 30
click at [885, 262] on button "14" at bounding box center [883, 261] width 24 height 21
type input "**********"
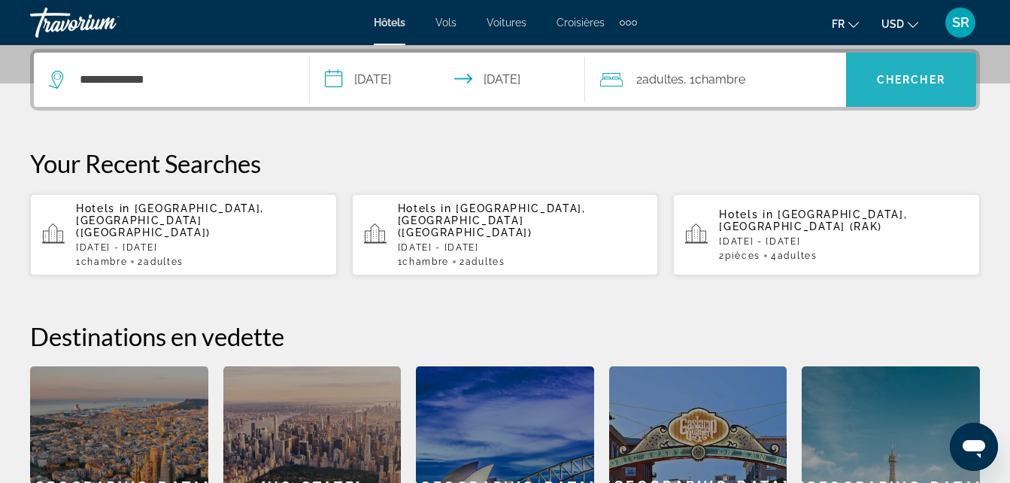
click at [919, 73] on span "Search widget" at bounding box center [911, 80] width 130 height 36
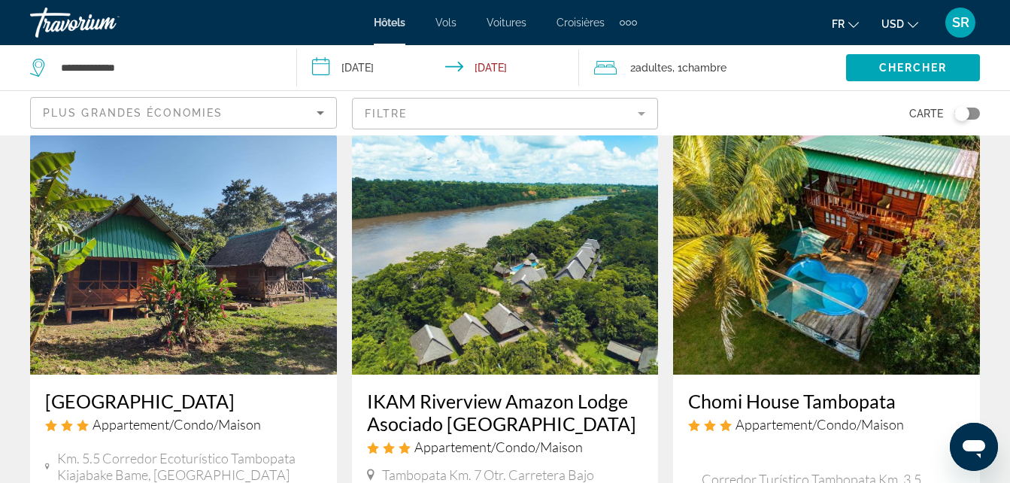
scroll to position [69, 0]
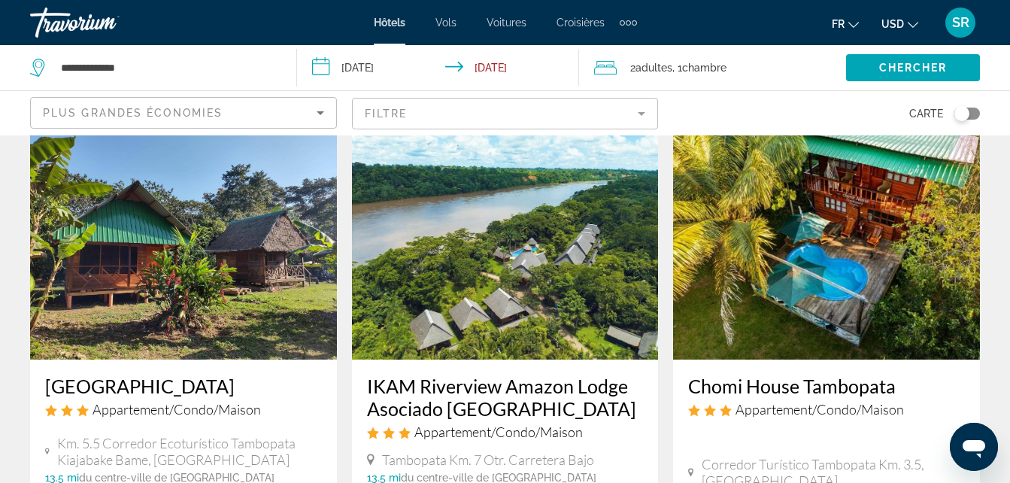
click at [846, 208] on img "Main content" at bounding box center [826, 239] width 307 height 241
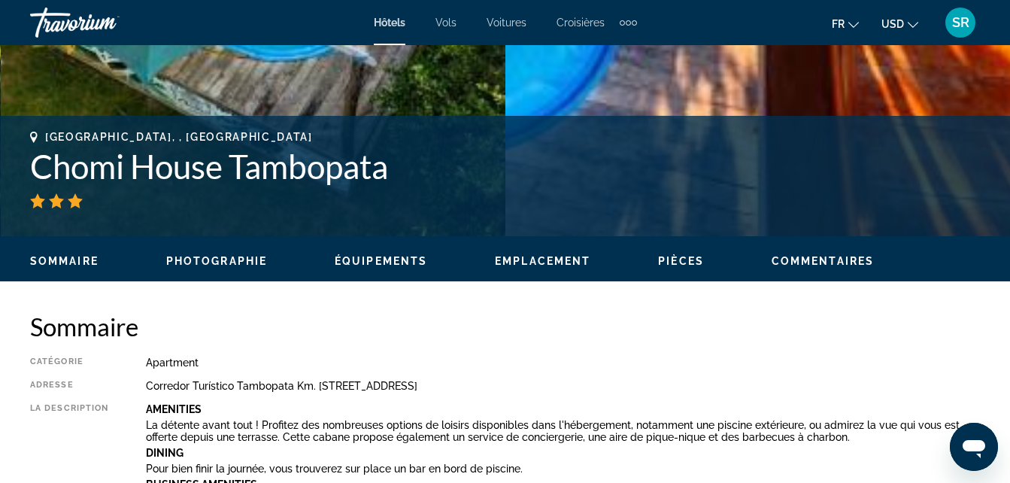
scroll to position [524, 0]
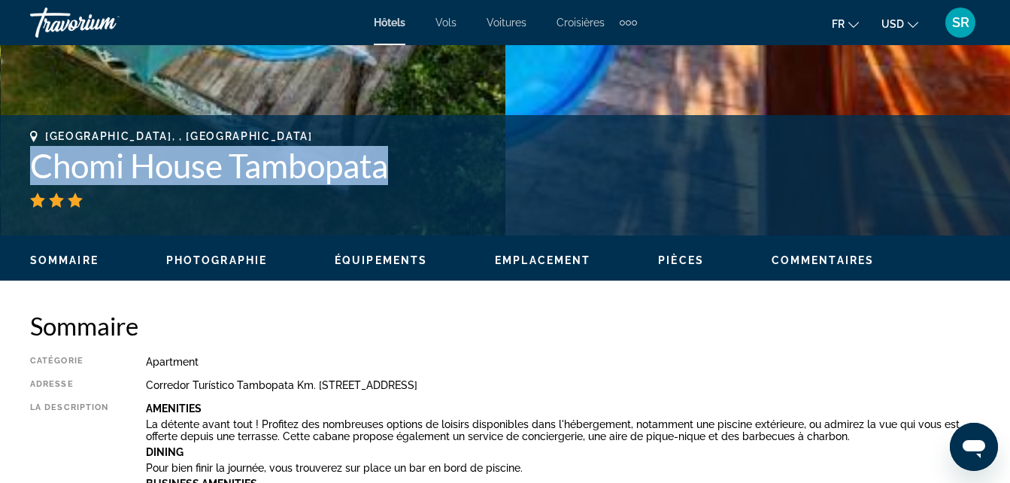
drag, startPoint x: 397, startPoint y: 161, endPoint x: 29, endPoint y: 167, distance: 367.9
click at [29, 167] on div "Puerto Maldonado, , Peru Chomi House Tambopata Adresse Corredor Turístico Tambo…" at bounding box center [505, 175] width 1010 height 90
copy h1 "Chomi House Tambopata"
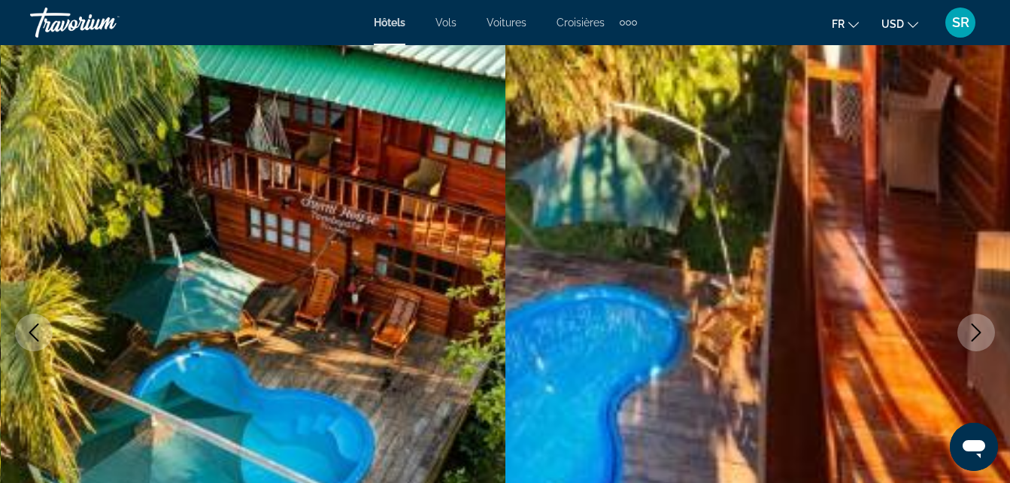
scroll to position [0, 0]
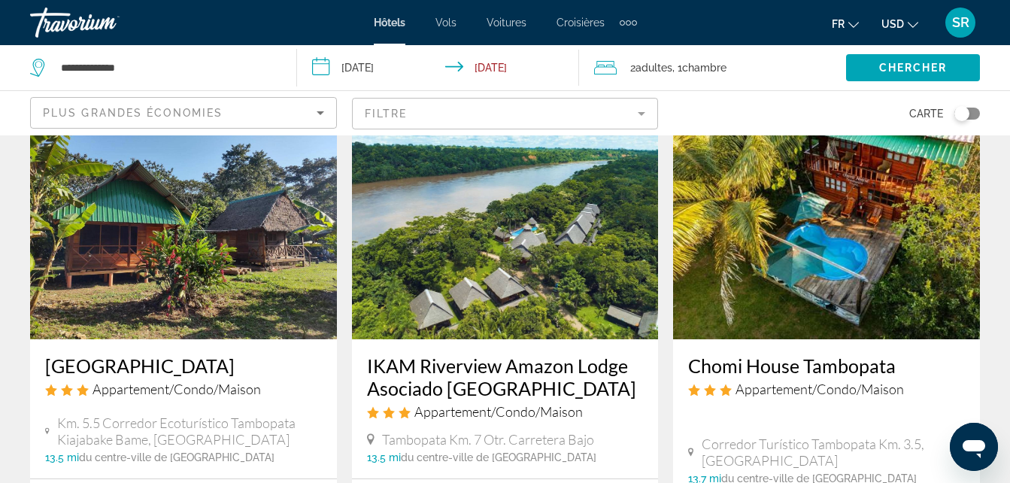
scroll to position [90, 0]
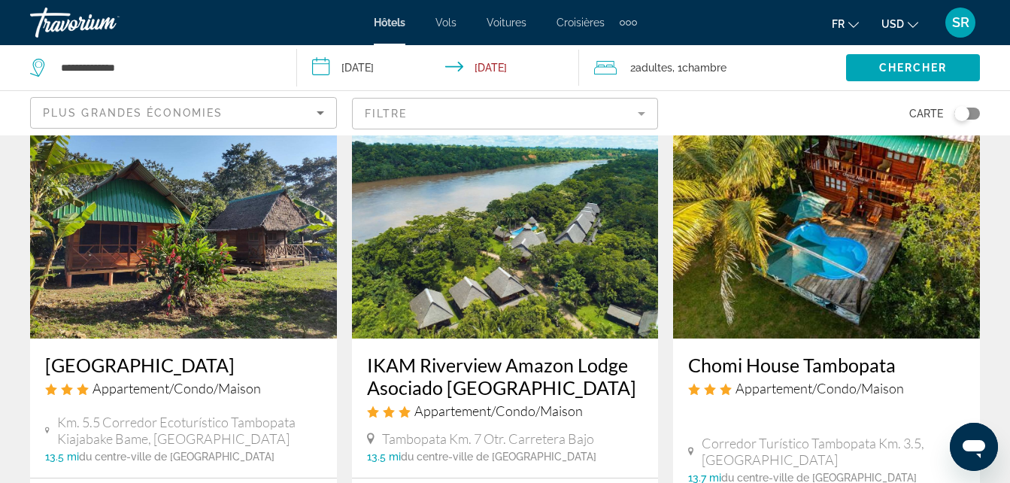
click at [532, 345] on div "IKAM Riverview Amazon Lodge Asociado Casa Andina Appartement/Condo/Maison Tambo…" at bounding box center [505, 408] width 307 height 139
click at [462, 263] on img "Main content" at bounding box center [505, 218] width 307 height 241
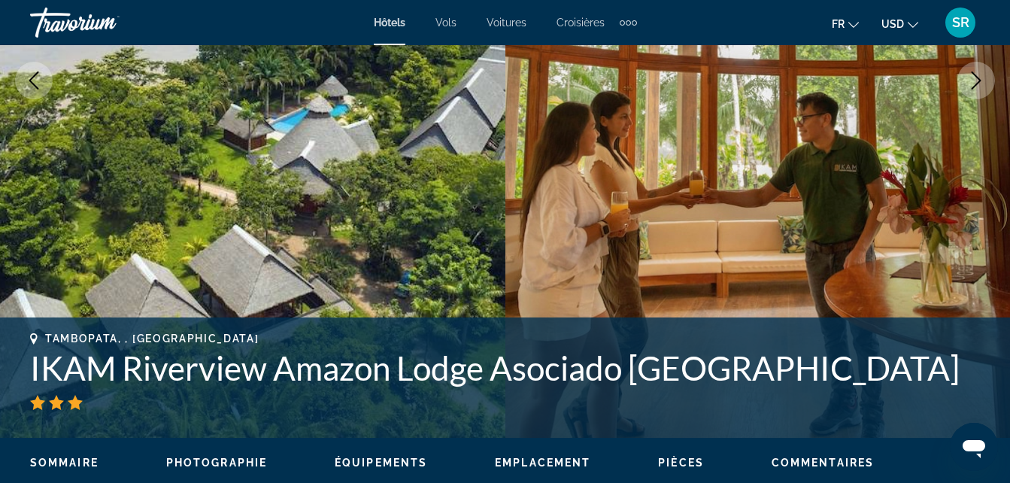
scroll to position [323, 0]
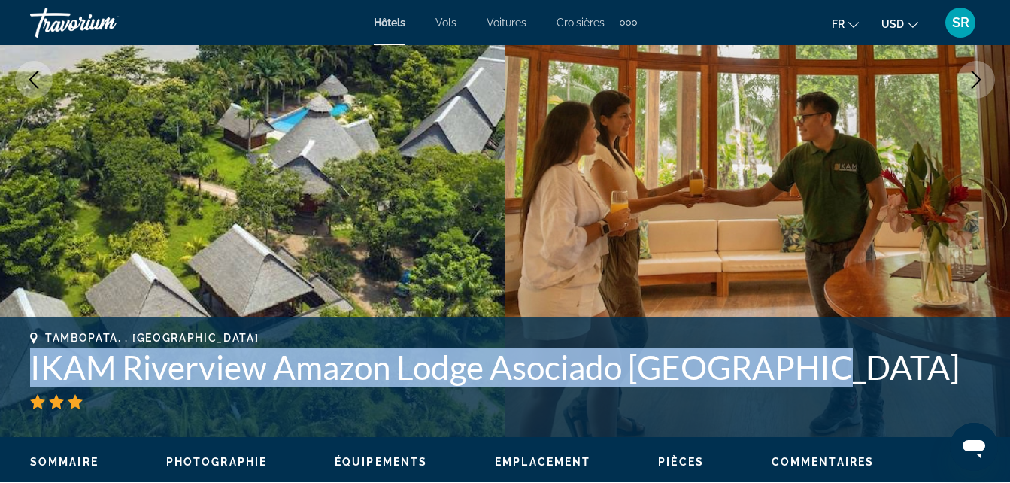
drag, startPoint x: 820, startPoint y: 381, endPoint x: 30, endPoint y: 360, distance: 790.2
click at [30, 360] on h1 "IKAM Riverview Amazon Lodge Asociado Casa Andina" at bounding box center [505, 367] width 950 height 39
copy h1 "IKAM Riverview Amazon Lodge Asociado Casa Andina"
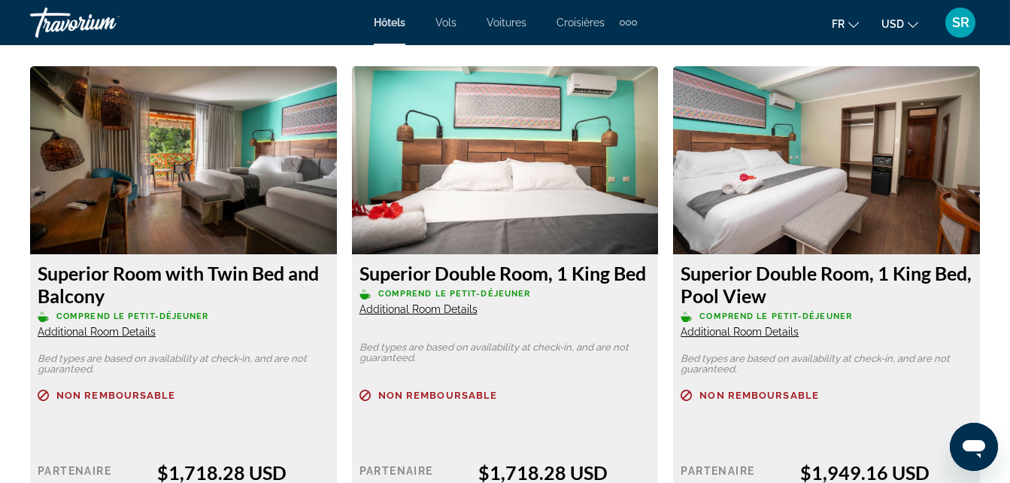
scroll to position [2408, 0]
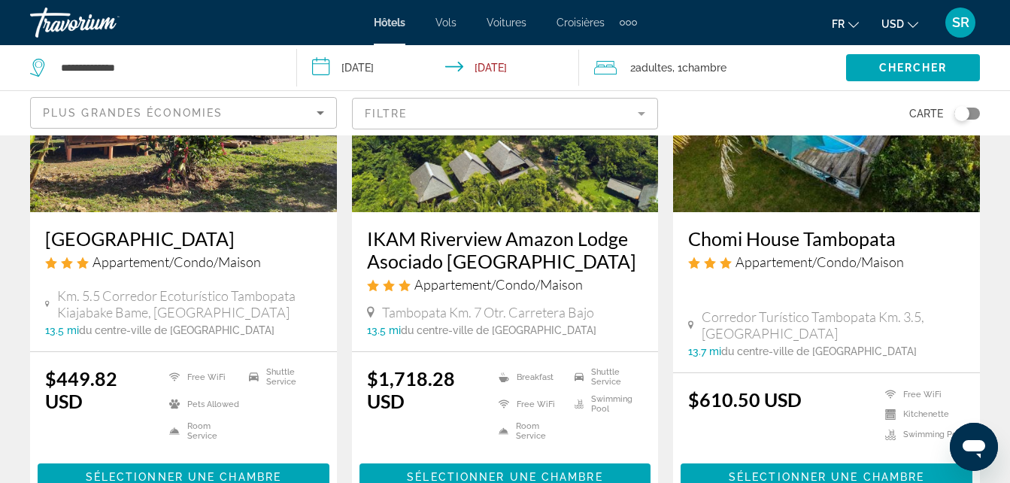
scroll to position [218, 0]
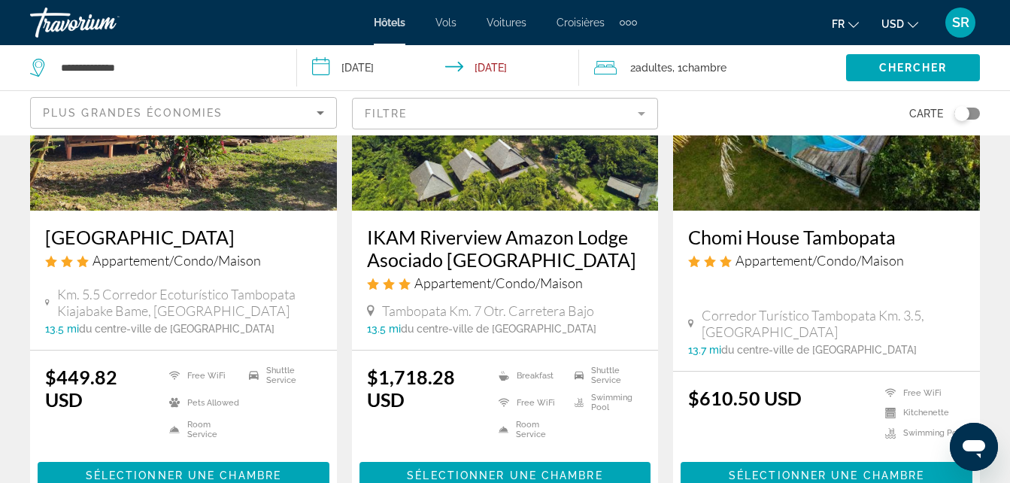
click at [220, 246] on h3 "Quirquincho House Lodge" at bounding box center [183, 237] width 277 height 23
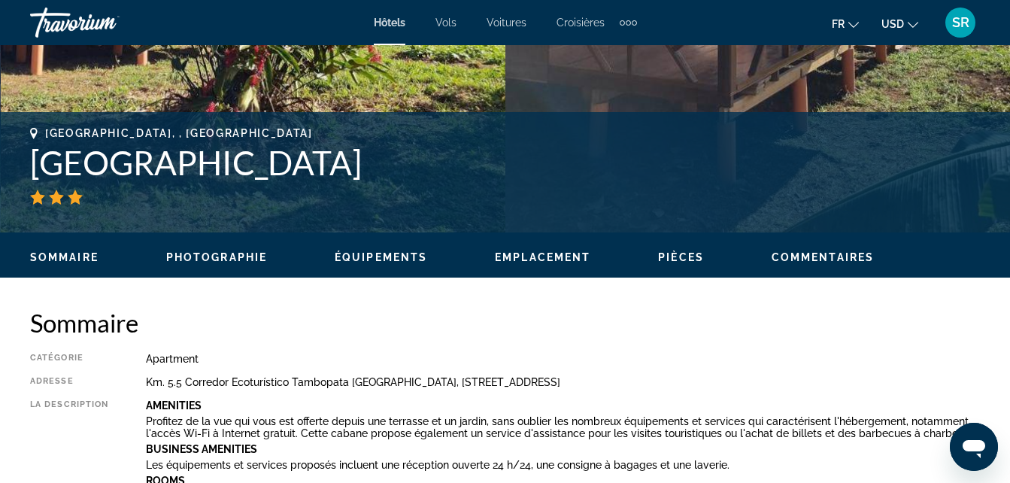
scroll to position [533, 0]
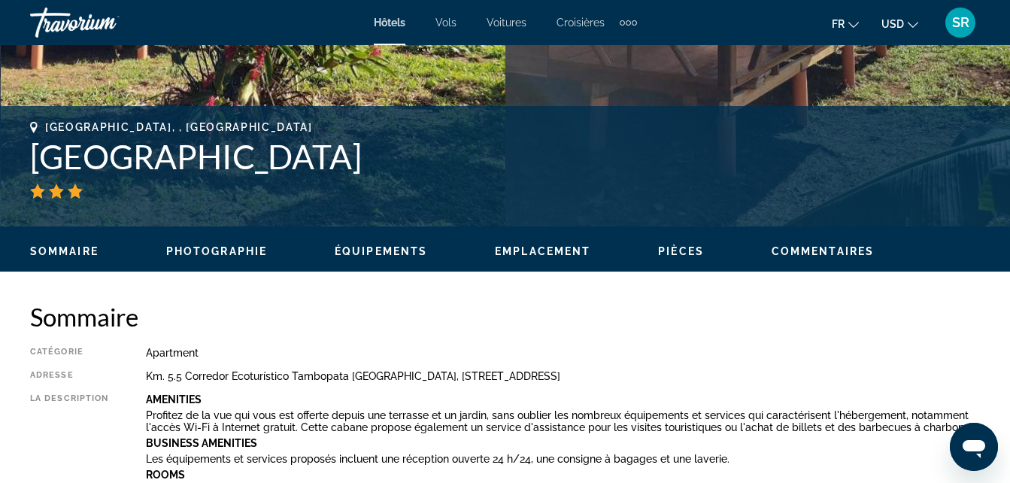
drag, startPoint x: 410, startPoint y: 154, endPoint x: 32, endPoint y: 150, distance: 377.7
click at [32, 150] on h1 "Quirquincho House Lodge" at bounding box center [505, 156] width 950 height 39
copy h1 "Quirquincho House Lodge"
click at [280, 153] on div "Puerto Maldonado, , Peru Quirquincho House Lodge Adresse Km. 5.5 Corredor Ecotu…" at bounding box center [505, 166] width 1010 height 120
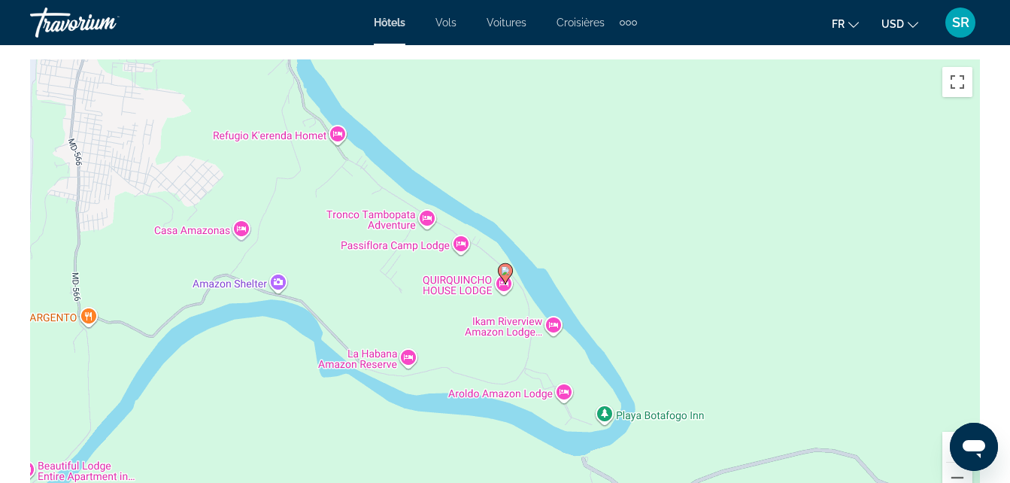
scroll to position [1680, 0]
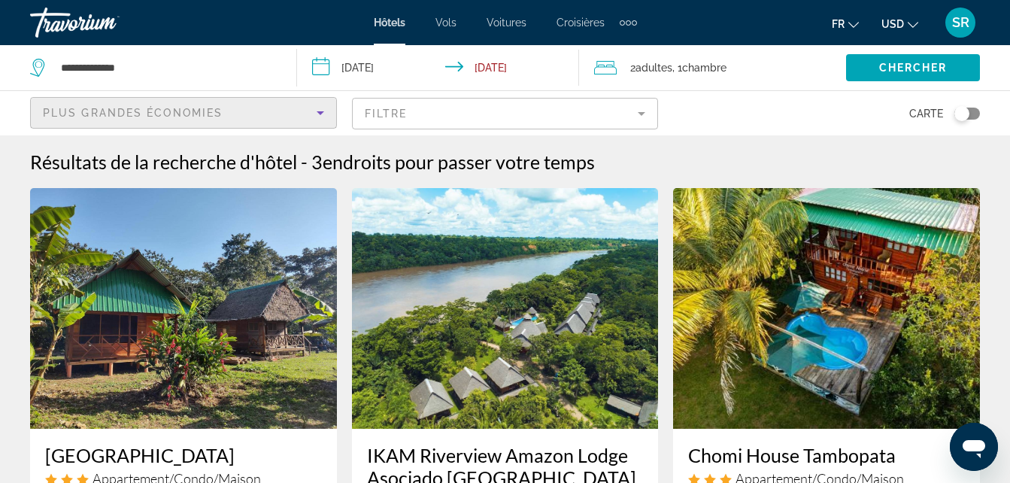
click at [243, 111] on div "Plus grandes économies" at bounding box center [180, 113] width 274 height 18
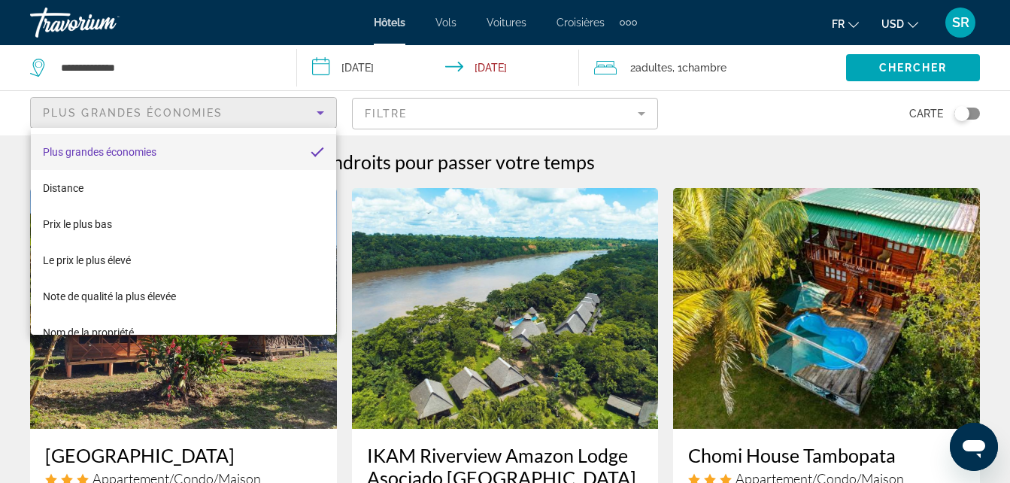
click at [162, 69] on div at bounding box center [505, 241] width 1010 height 483
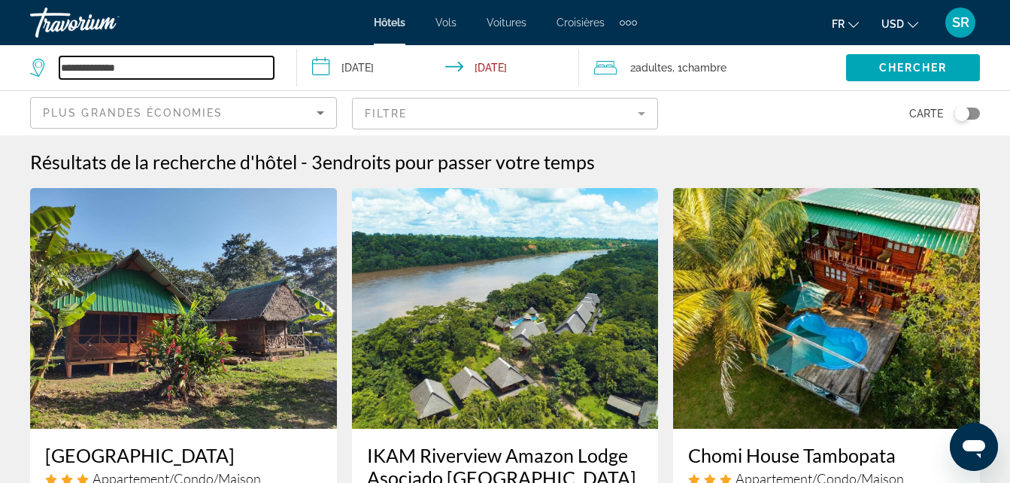
click at [162, 69] on input "**********" at bounding box center [166, 67] width 214 height 23
type input "*"
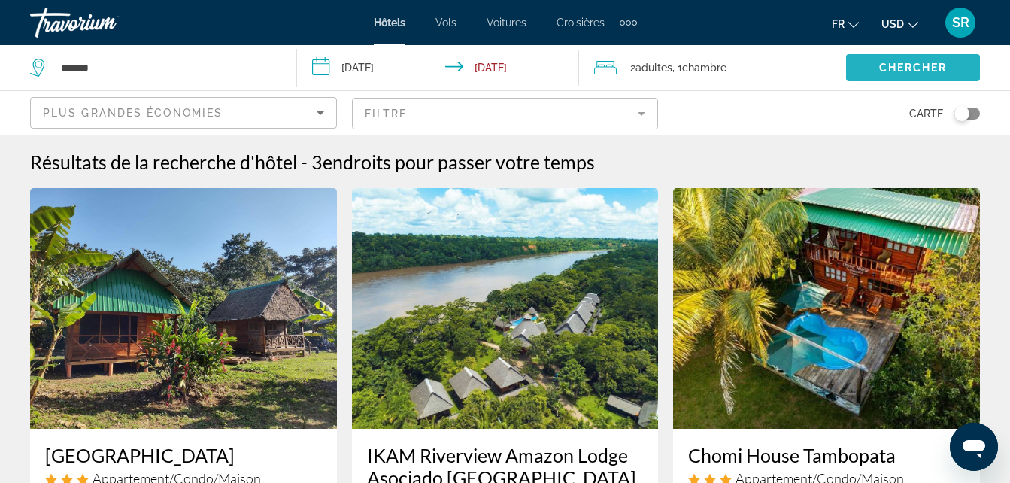
click at [878, 80] on span "Search widget" at bounding box center [913, 68] width 134 height 36
click at [883, 73] on span "Chercher" at bounding box center [913, 68] width 68 height 12
click at [869, 74] on span "Search widget" at bounding box center [913, 68] width 134 height 36
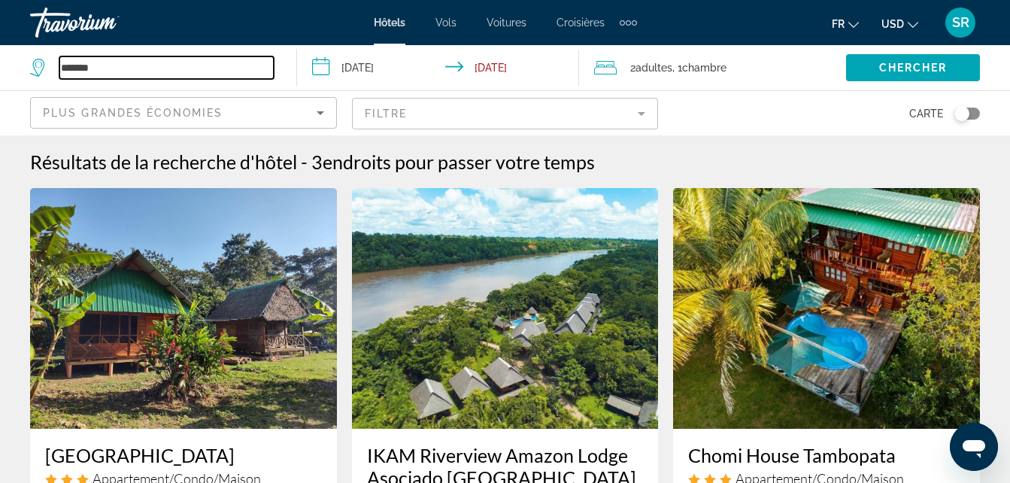
click at [181, 71] on input "*******" at bounding box center [166, 67] width 214 height 23
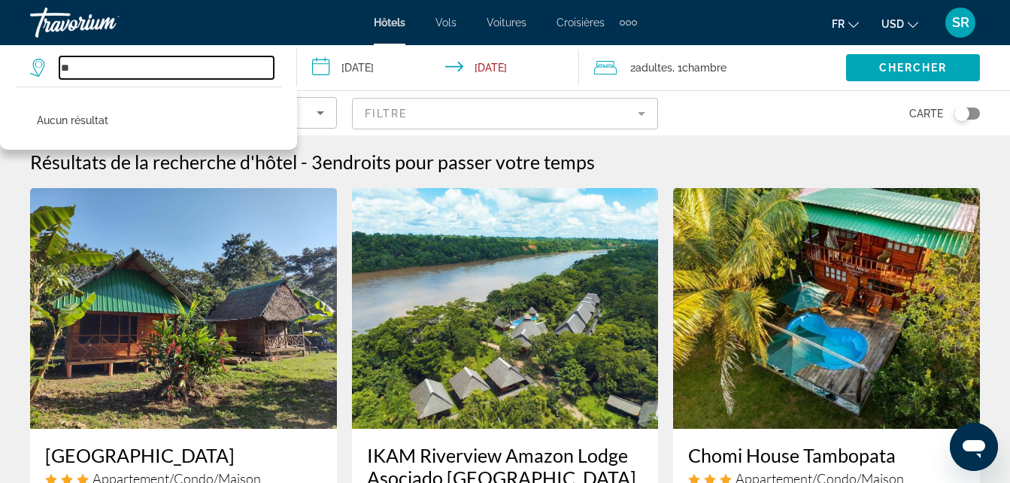
type input "*"
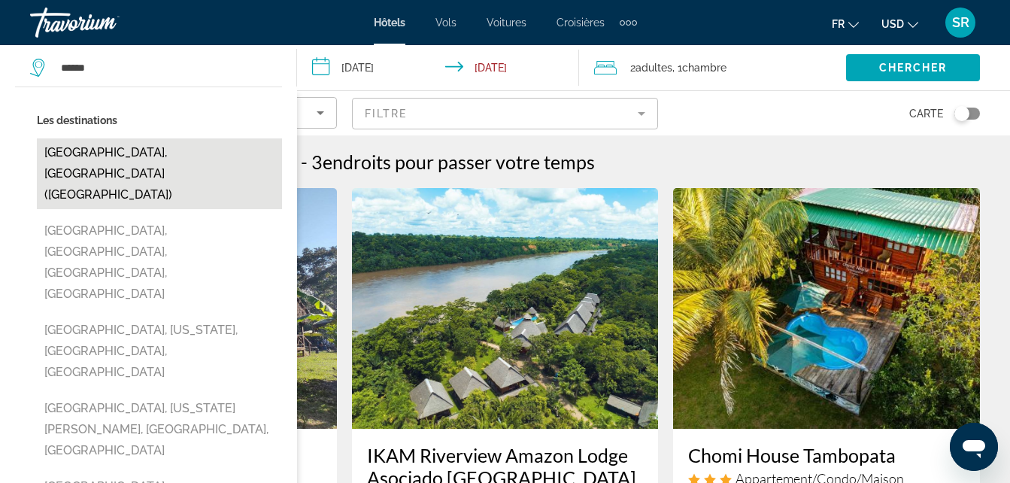
click at [171, 151] on button "Mexico City, Mexico (MEX)" at bounding box center [159, 173] width 245 height 71
type input "**********"
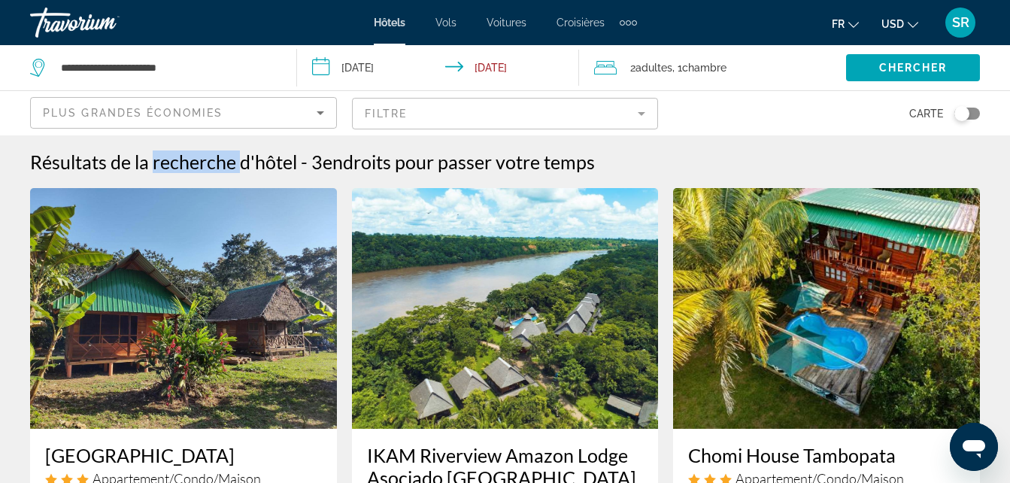
click at [171, 151] on h1 "Résultats de la recherche d'hôtel" at bounding box center [163, 161] width 267 height 23
click at [897, 67] on span "Chercher" at bounding box center [913, 68] width 68 height 12
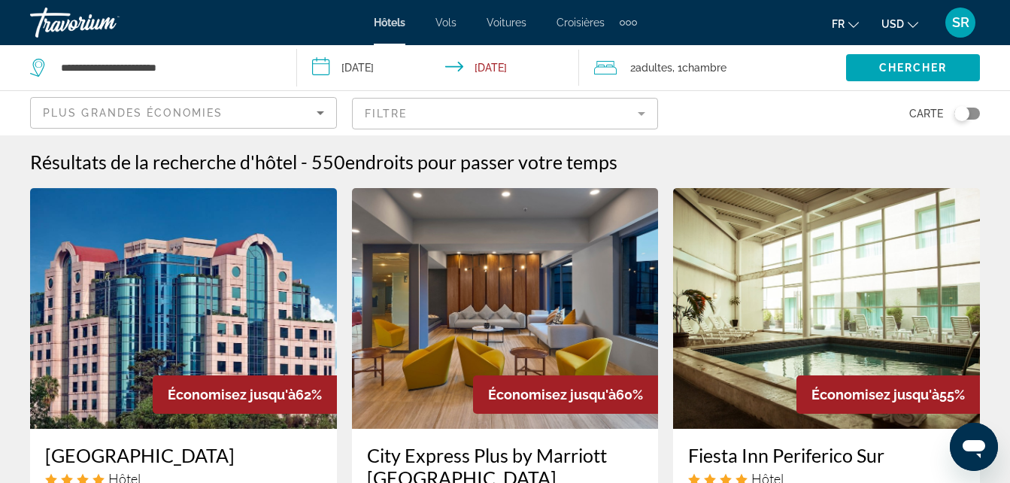
drag, startPoint x: 897, startPoint y: 67, endPoint x: 595, endPoint y: 283, distance: 371.0
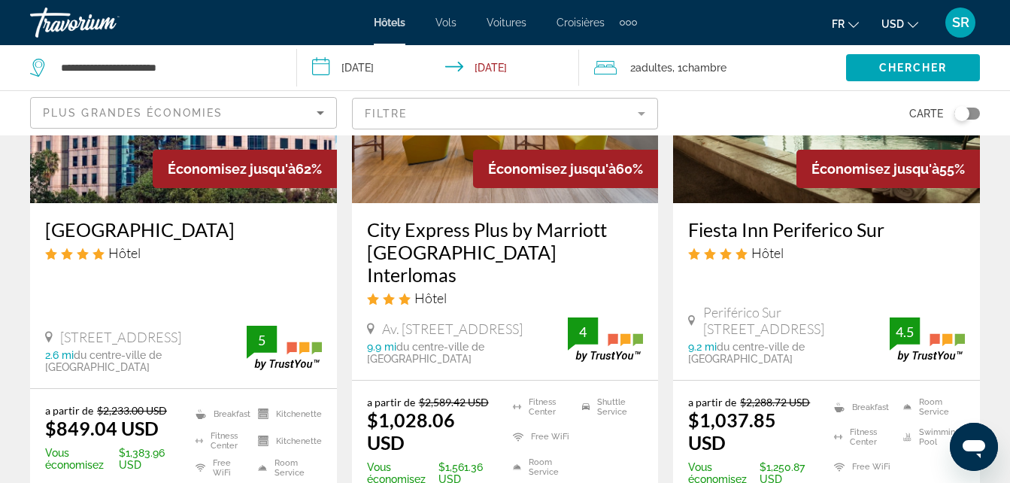
scroll to position [226, 0]
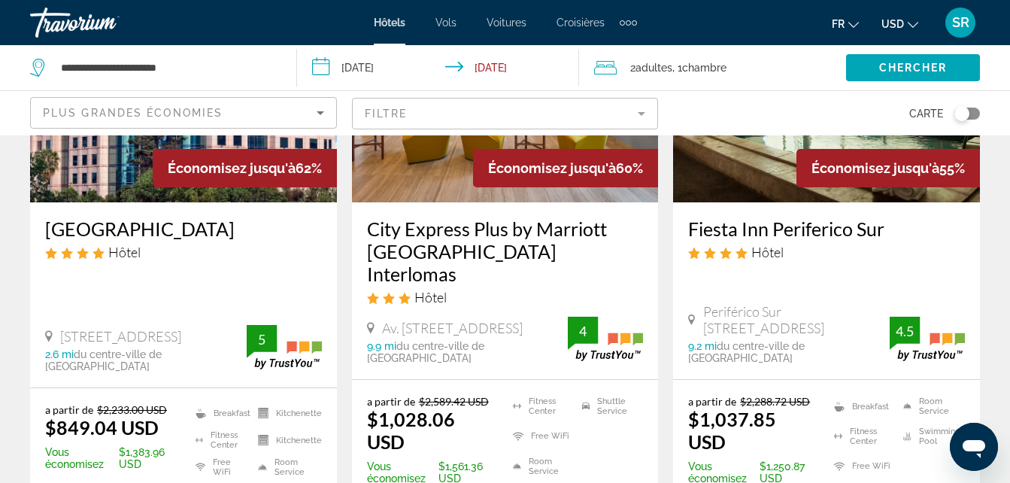
click at [738, 168] on img "Main content" at bounding box center [826, 82] width 307 height 241
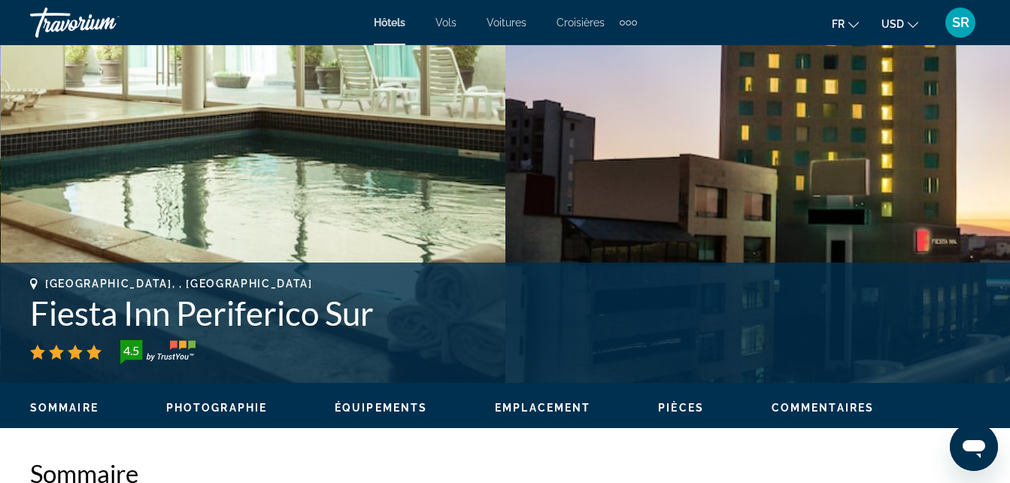
scroll to position [432, 0]
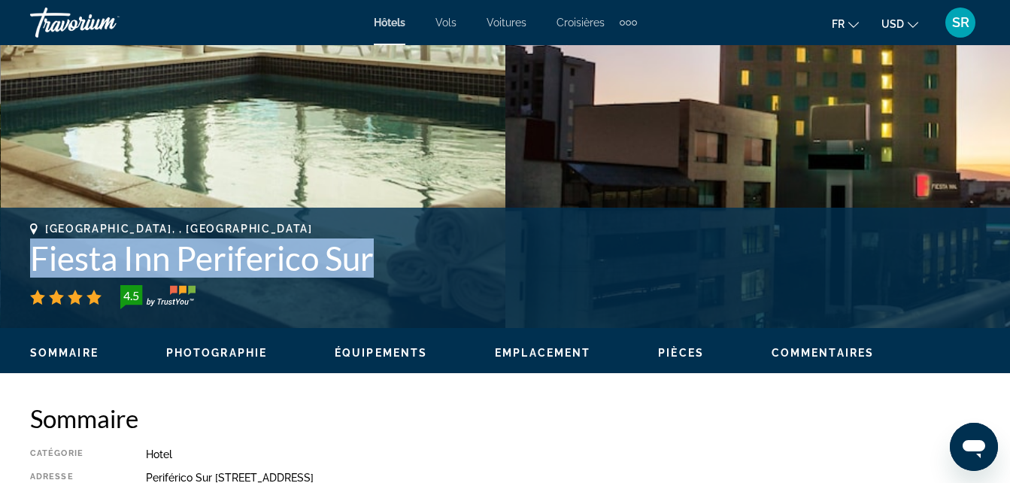
drag, startPoint x: 378, startPoint y: 261, endPoint x: 8, endPoint y: 254, distance: 370.2
click at [8, 254] on div "Mexico City, , Mexico Fiesta Inn Periferico Sur 4.5 Adresse Periférico Sur 5530…" at bounding box center [505, 268] width 1010 height 90
copy h1 "Fiesta Inn Periferico Sur"
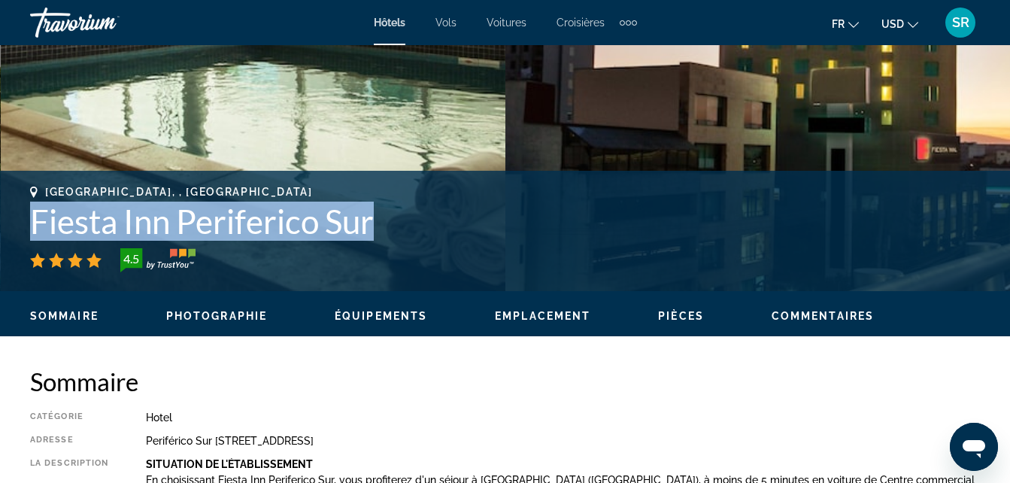
scroll to position [466, 0]
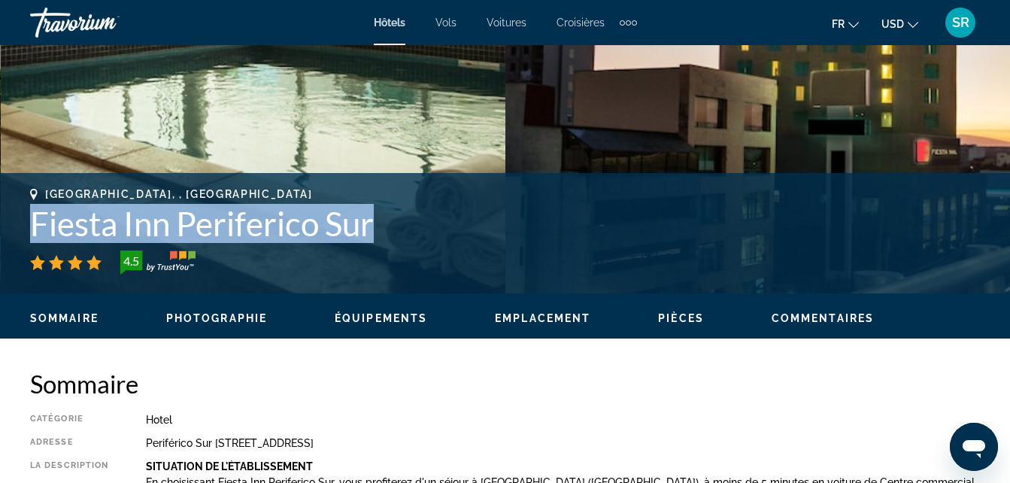
click at [387, 228] on h1 "Fiesta Inn Periferico Sur" at bounding box center [505, 223] width 950 height 39
drag, startPoint x: 387, startPoint y: 228, endPoint x: 26, endPoint y: 229, distance: 361.1
click at [26, 229] on div "Mexico City, , Mexico Fiesta Inn Periferico Sur 4.5 Adresse Periférico Sur 5530…" at bounding box center [505, 233] width 1010 height 90
copy h1 "Fiesta Inn Periferico Sur"
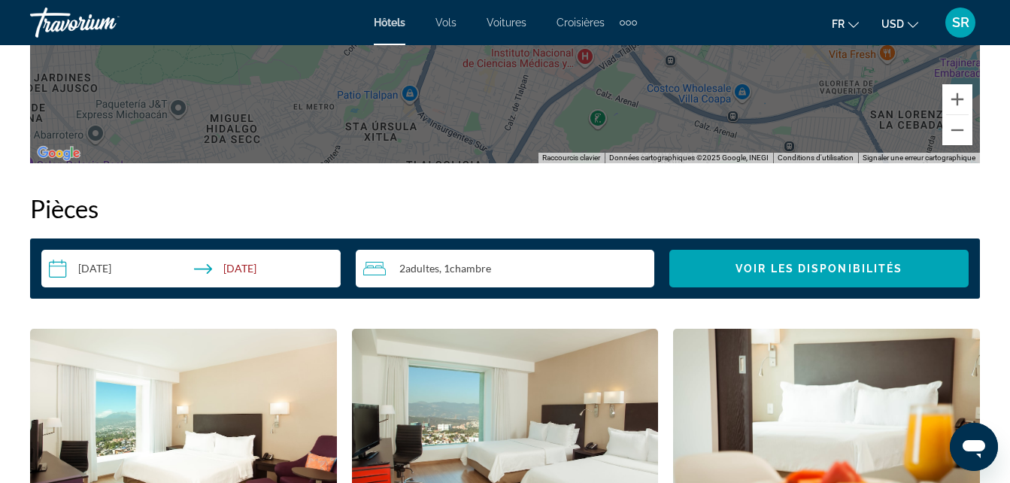
scroll to position [2065, 0]
